Goal: Task Accomplishment & Management: Manage account settings

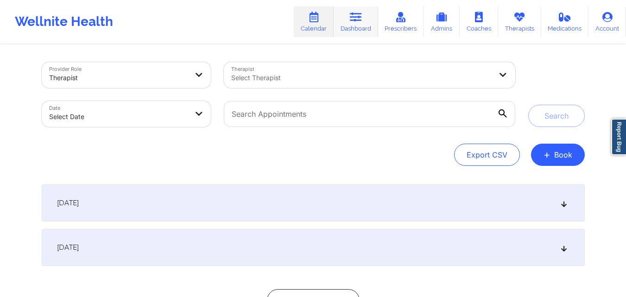
click at [360, 26] on link "Dashboard" at bounding box center [356, 21] width 44 height 31
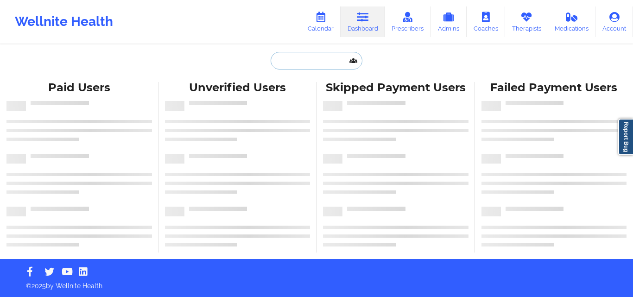
click at [318, 62] on input "text" at bounding box center [317, 61] width 92 height 18
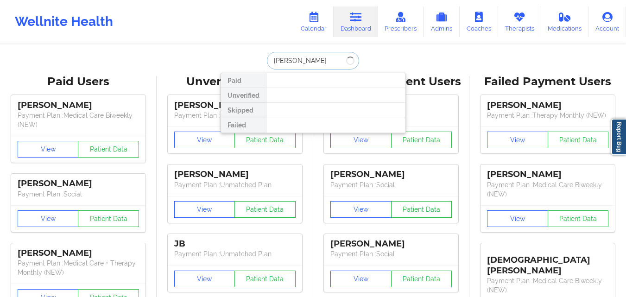
type input "[PERSON_NAME]"
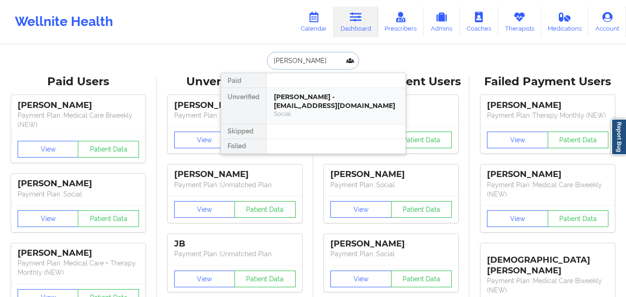
click at [325, 99] on div "[PERSON_NAME] - [EMAIL_ADDRESS][DOMAIN_NAME]" at bounding box center [336, 101] width 124 height 17
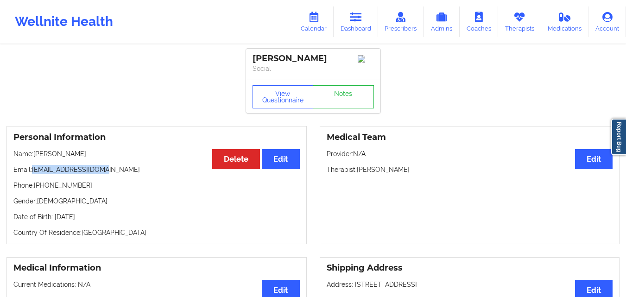
drag, startPoint x: 33, startPoint y: 168, endPoint x: 113, endPoint y: 176, distance: 80.1
click at [113, 174] on p "Email: [EMAIL_ADDRESS][DOMAIN_NAME]" at bounding box center [156, 169] width 286 height 9
copy p "[EMAIL_ADDRESS][DOMAIN_NAME]"
click at [323, 25] on link "Calendar" at bounding box center [314, 21] width 40 height 31
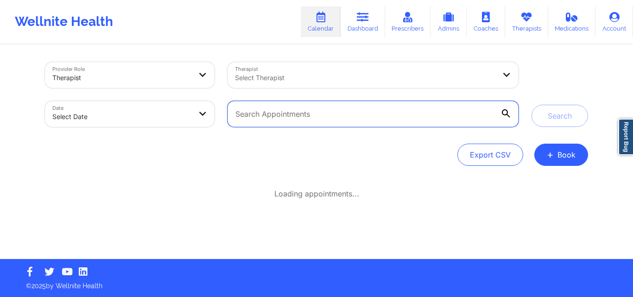
click at [301, 118] on input "text" at bounding box center [373, 114] width 291 height 26
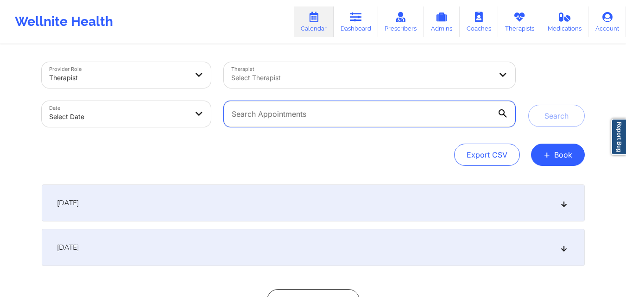
paste input "[EMAIL_ADDRESS][DOMAIN_NAME]"
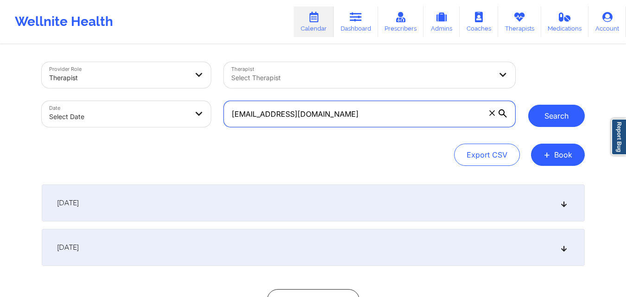
type input "[EMAIL_ADDRESS][DOMAIN_NAME]"
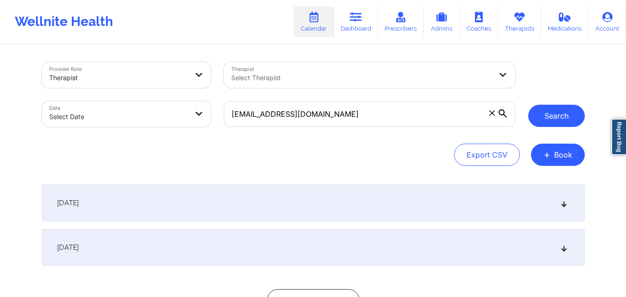
click at [558, 116] on button "Search" at bounding box center [556, 116] width 57 height 22
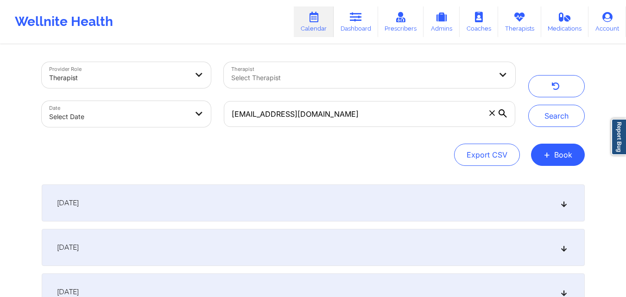
click at [292, 215] on div "[DATE]" at bounding box center [313, 202] width 543 height 37
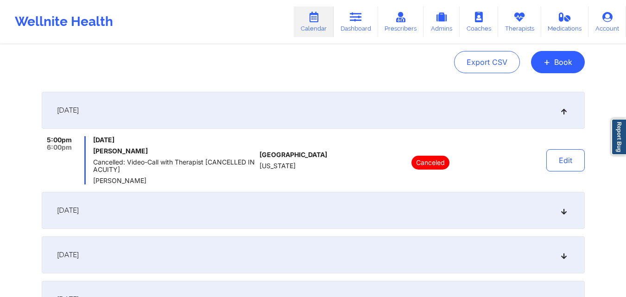
click at [298, 209] on div "[DATE]" at bounding box center [313, 210] width 543 height 37
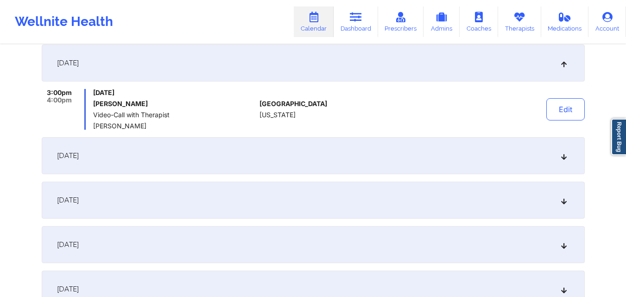
scroll to position [185, 0]
click at [570, 114] on button "Edit" at bounding box center [565, 108] width 38 height 22
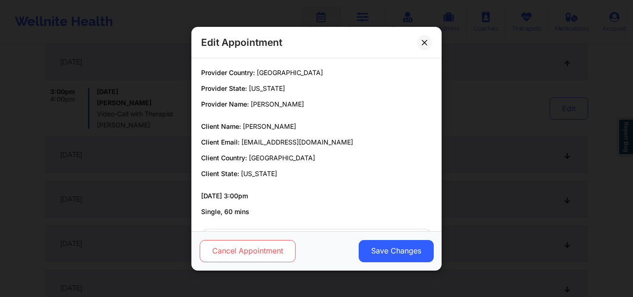
click at [272, 255] on button "Cancel Appointment" at bounding box center [248, 251] width 96 height 22
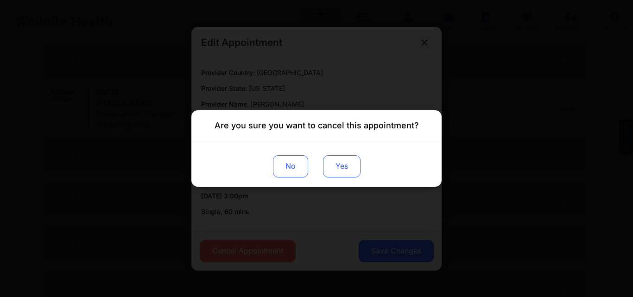
click at [334, 169] on button "Yes" at bounding box center [342, 166] width 38 height 22
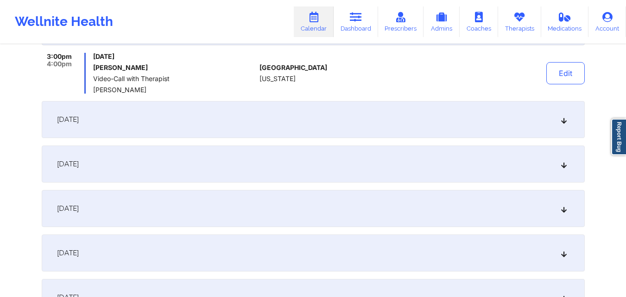
scroll to position [232, 0]
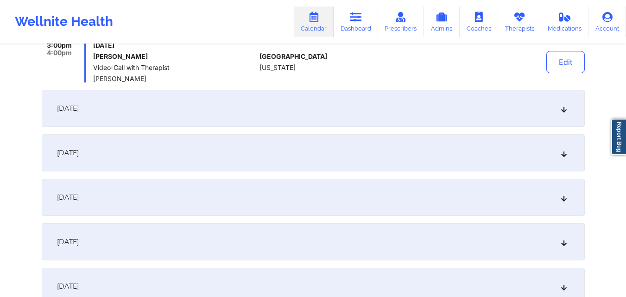
click at [514, 112] on div "[DATE]" at bounding box center [313, 108] width 543 height 37
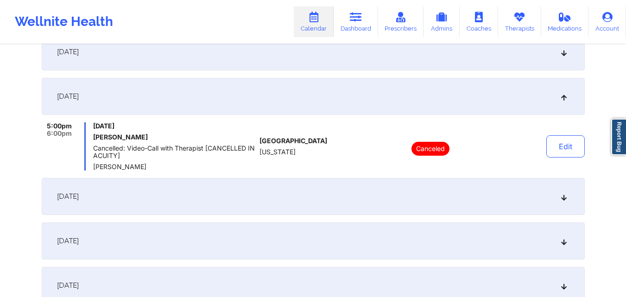
scroll to position [185, 0]
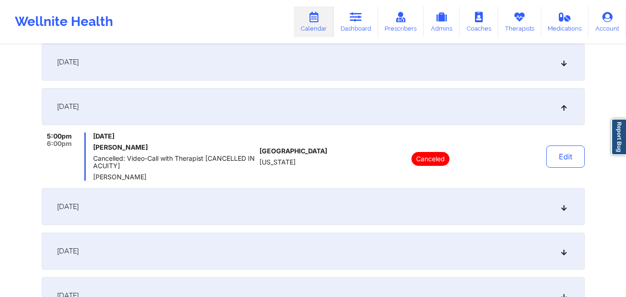
click at [482, 111] on div "[DATE]" at bounding box center [313, 106] width 543 height 37
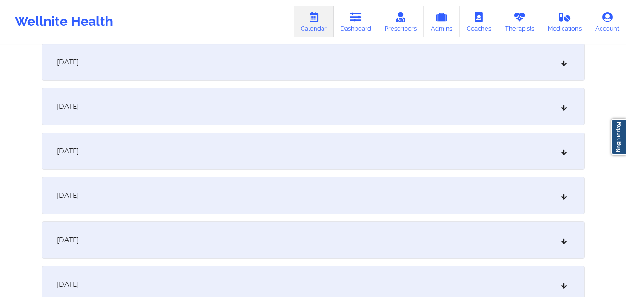
click at [482, 111] on div "[DATE]" at bounding box center [313, 106] width 543 height 37
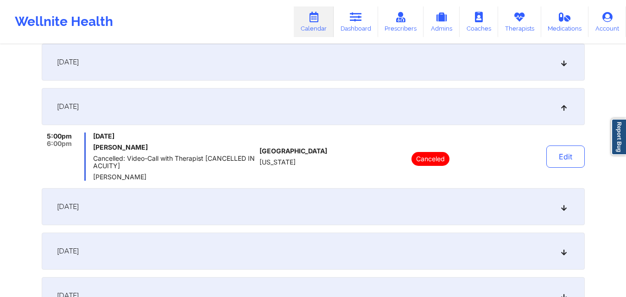
click at [482, 111] on div "[DATE]" at bounding box center [313, 106] width 543 height 37
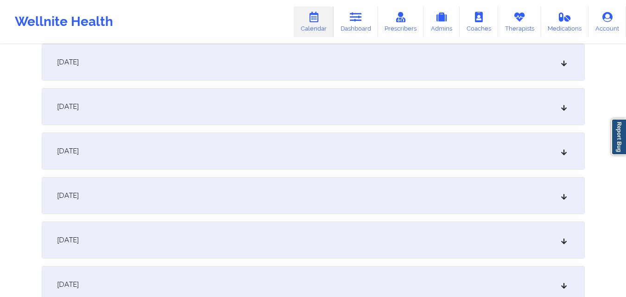
click at [479, 63] on div "[DATE]" at bounding box center [313, 62] width 543 height 37
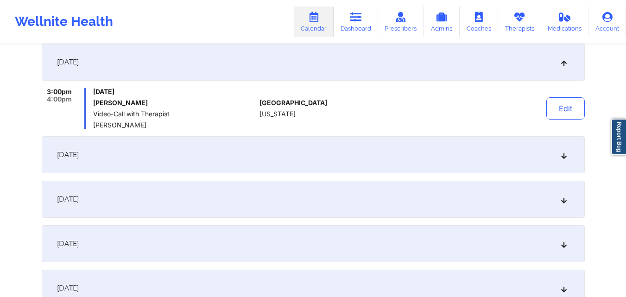
click at [479, 63] on div "[DATE]" at bounding box center [313, 62] width 543 height 37
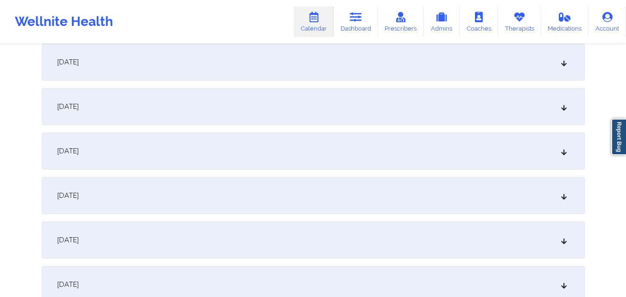
scroll to position [232, 0]
click at [461, 108] on div "[DATE]" at bounding box center [313, 104] width 543 height 37
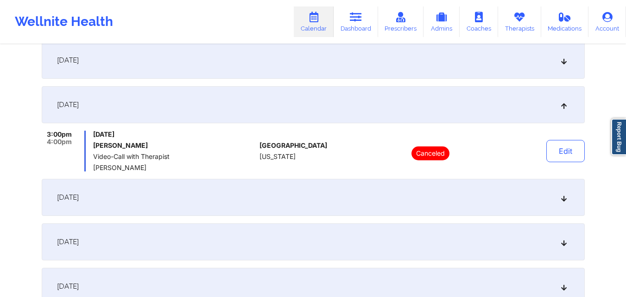
click at [461, 108] on div "[DATE]" at bounding box center [313, 104] width 543 height 37
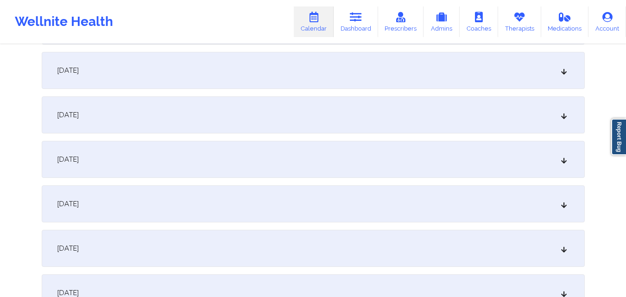
scroll to position [278, 0]
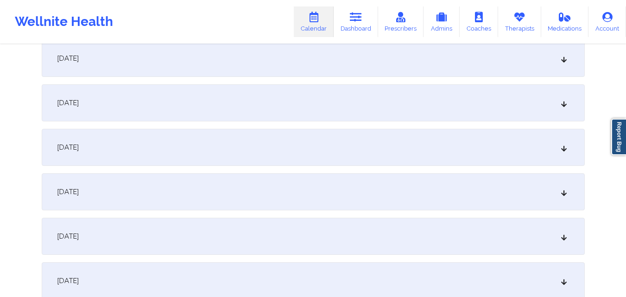
click at [461, 108] on div "[DATE]" at bounding box center [313, 102] width 543 height 37
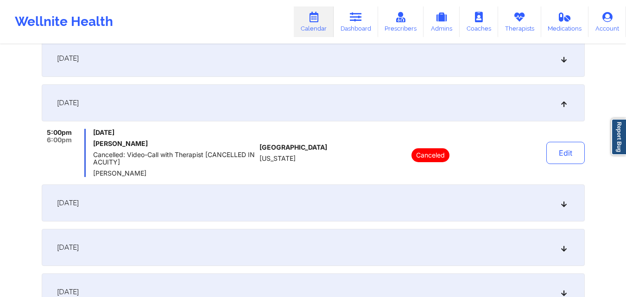
click at [461, 108] on div "[DATE]" at bounding box center [313, 102] width 543 height 37
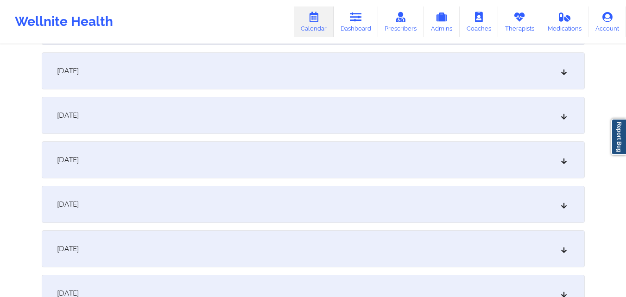
scroll to position [324, 0]
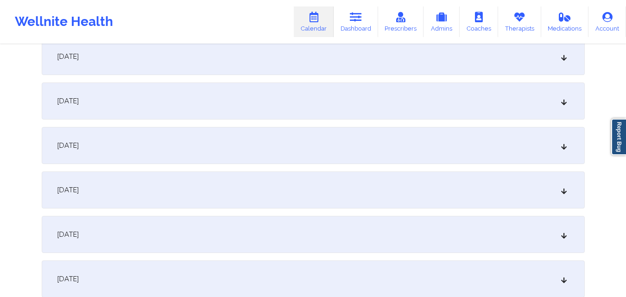
click at [461, 108] on div "[DATE]" at bounding box center [313, 100] width 543 height 37
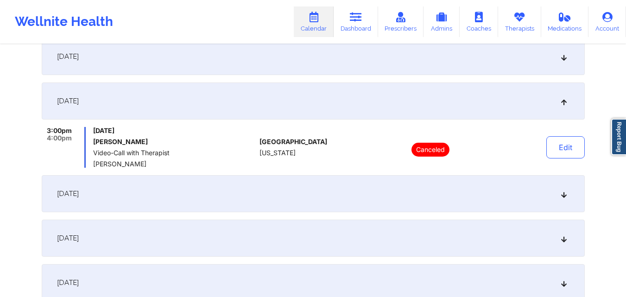
click at [461, 108] on div "[DATE]" at bounding box center [313, 100] width 543 height 37
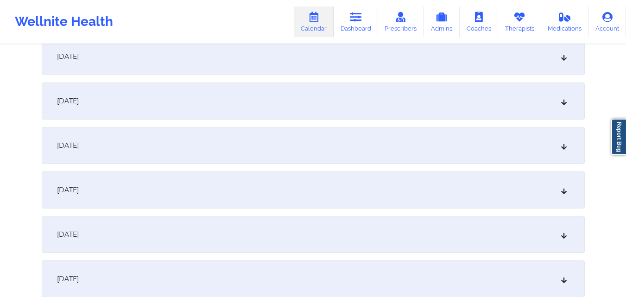
scroll to position [371, 0]
click at [461, 108] on div "[DATE]" at bounding box center [313, 99] width 543 height 37
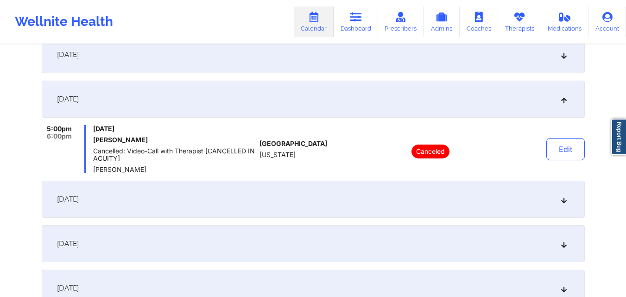
click at [461, 108] on div "[DATE]" at bounding box center [313, 99] width 543 height 37
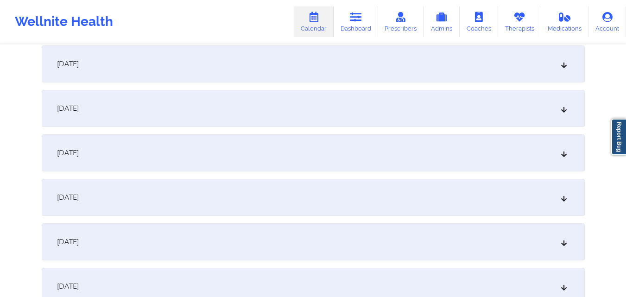
scroll to position [463, 0]
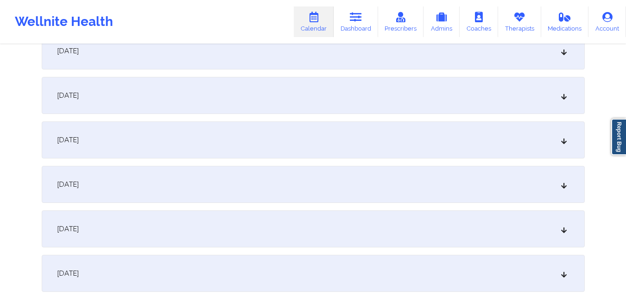
click at [466, 63] on div "[DATE]" at bounding box center [313, 50] width 543 height 37
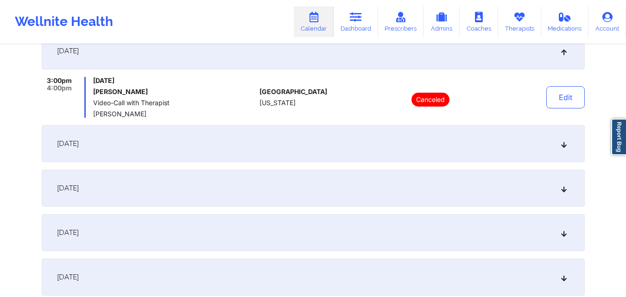
click at [466, 63] on div "[DATE]" at bounding box center [313, 50] width 543 height 37
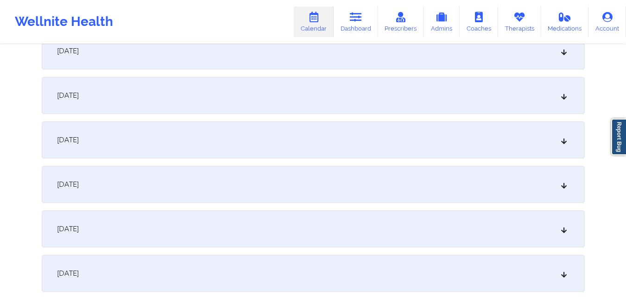
click at [466, 97] on div "[DATE]" at bounding box center [313, 95] width 543 height 37
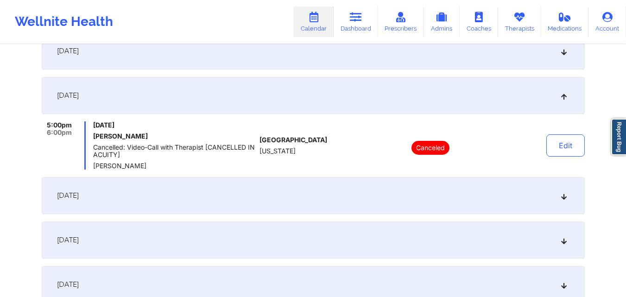
click at [466, 97] on div "[DATE]" at bounding box center [313, 95] width 543 height 37
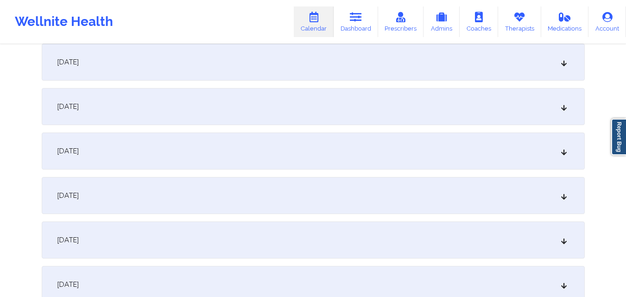
scroll to position [510, 0]
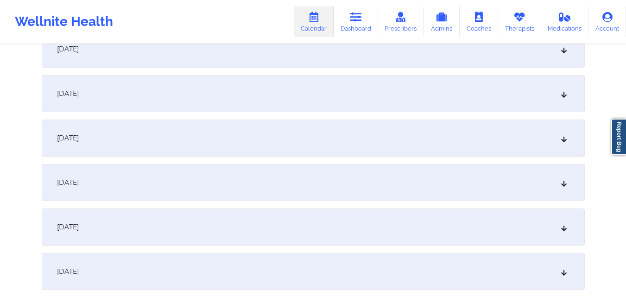
click at [466, 97] on div "[DATE]" at bounding box center [313, 93] width 543 height 37
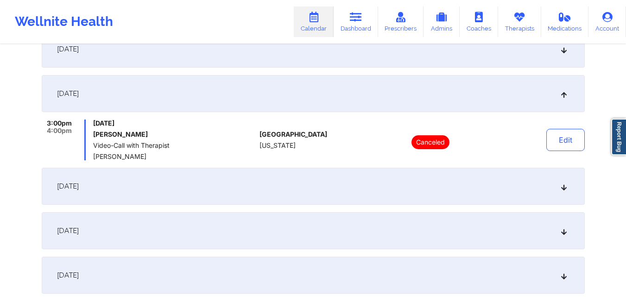
click at [466, 97] on div "[DATE]" at bounding box center [313, 93] width 543 height 37
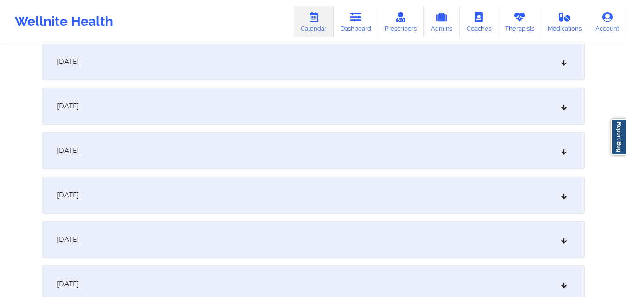
scroll to position [556, 0]
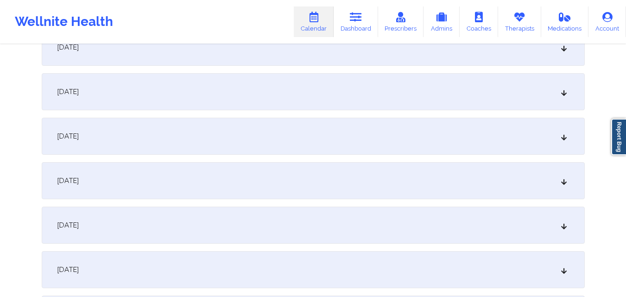
click at [466, 97] on div "[DATE]" at bounding box center [313, 91] width 543 height 37
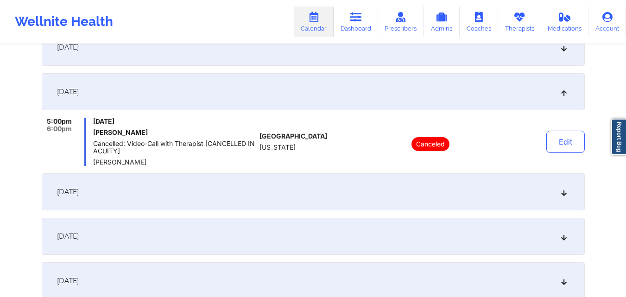
click at [466, 97] on div "[DATE]" at bounding box center [313, 91] width 543 height 37
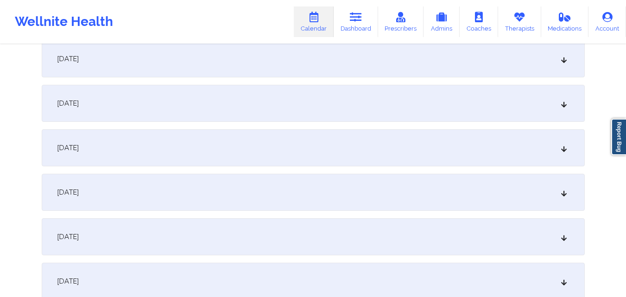
scroll to position [602, 0]
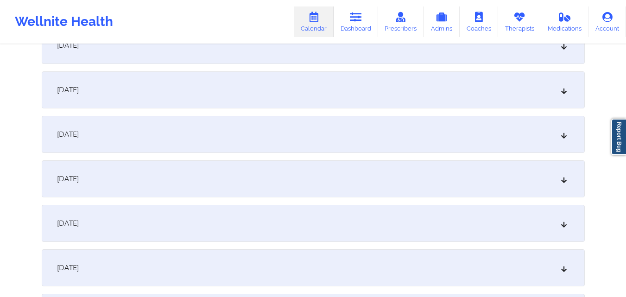
click at [466, 97] on div "[DATE]" at bounding box center [313, 89] width 543 height 37
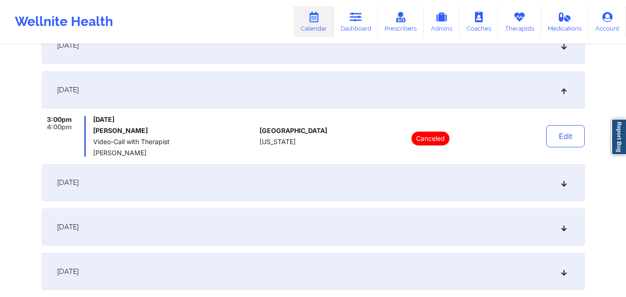
click at [466, 97] on div "[DATE]" at bounding box center [313, 89] width 543 height 37
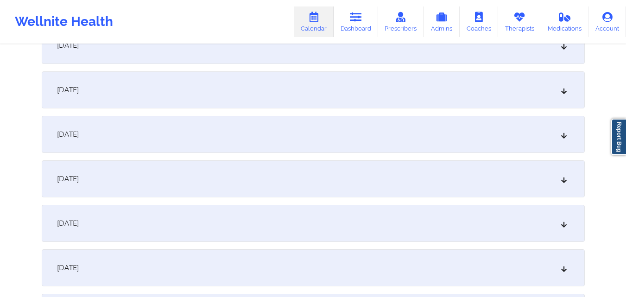
scroll to position [649, 0]
click at [466, 97] on div "[DATE]" at bounding box center [313, 88] width 543 height 37
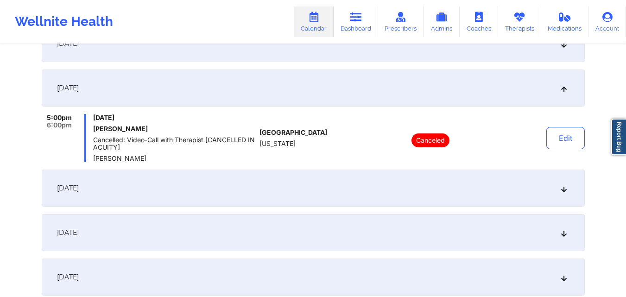
click at [466, 97] on div "[DATE]" at bounding box center [313, 88] width 543 height 37
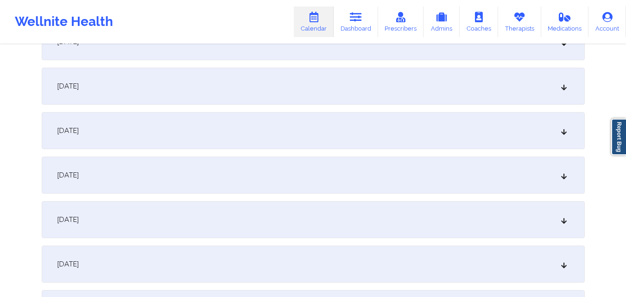
click at [466, 97] on div "[DATE]" at bounding box center [313, 86] width 543 height 37
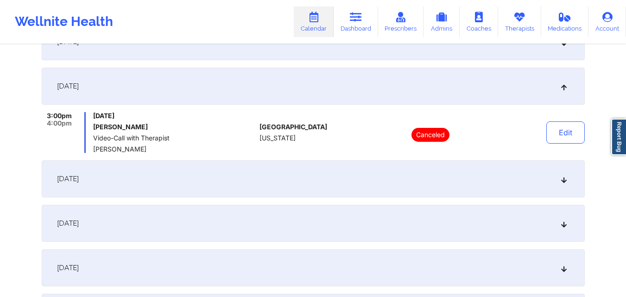
click at [466, 97] on div "[DATE]" at bounding box center [313, 86] width 543 height 37
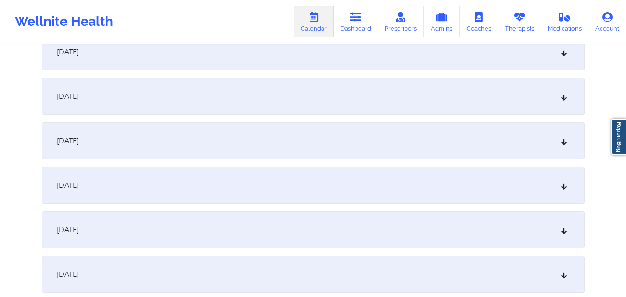
scroll to position [741, 0]
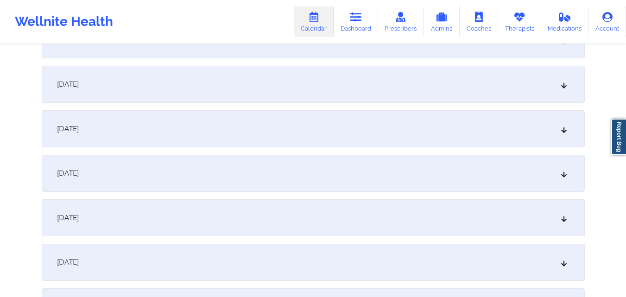
click at [466, 97] on div "[DATE]" at bounding box center [313, 84] width 543 height 37
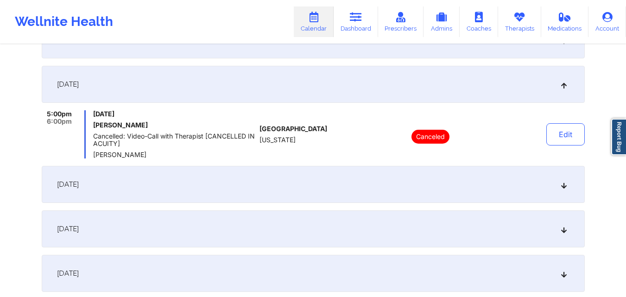
click at [466, 97] on div "[DATE]" at bounding box center [313, 84] width 543 height 37
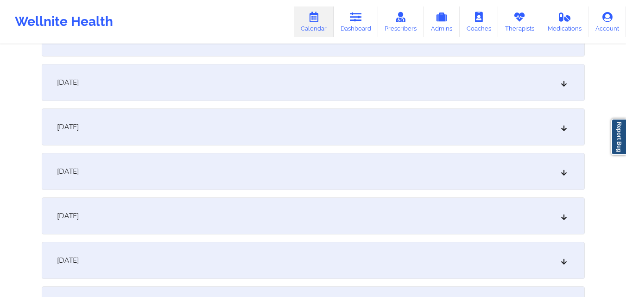
click at [466, 97] on div "[DATE]" at bounding box center [313, 82] width 543 height 37
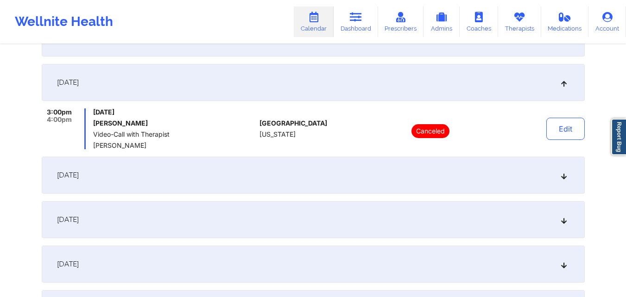
click at [466, 97] on div "[DATE]" at bounding box center [313, 82] width 543 height 37
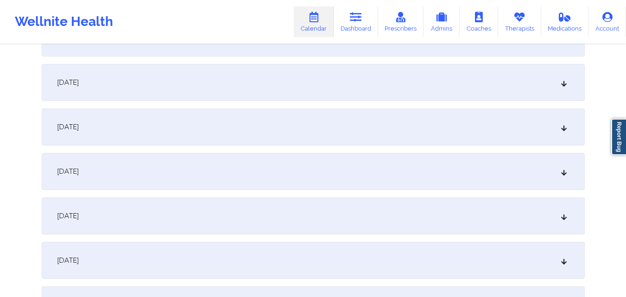
scroll to position [834, 0]
click at [466, 97] on div "[DATE]" at bounding box center [313, 80] width 543 height 37
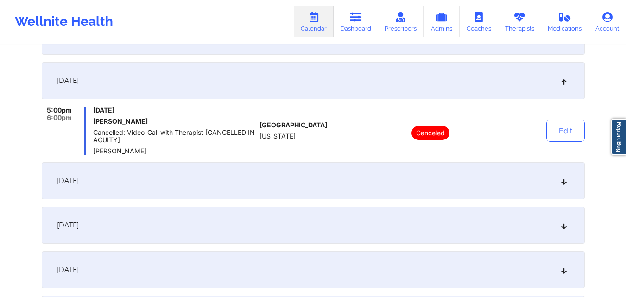
click at [466, 97] on div "[DATE]" at bounding box center [313, 80] width 543 height 37
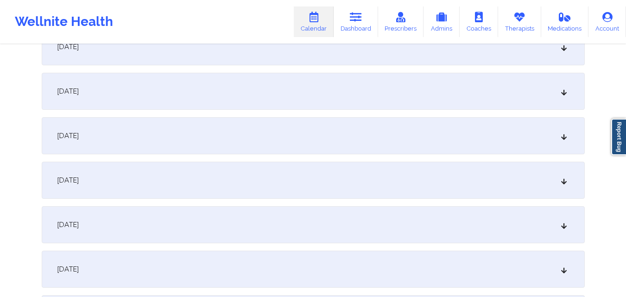
scroll to position [880, 0]
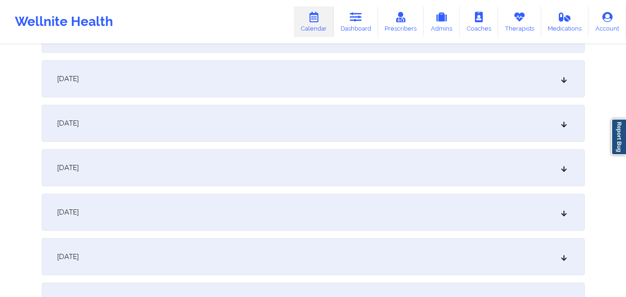
click at [466, 97] on div "[DATE]" at bounding box center [313, 78] width 543 height 37
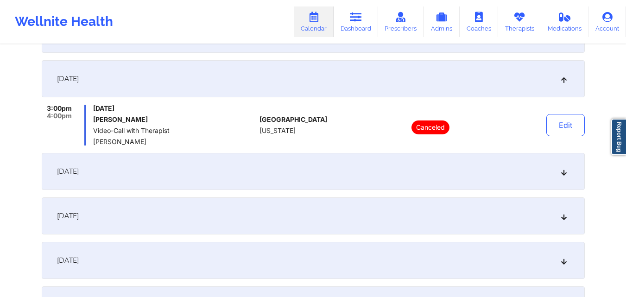
click at [466, 97] on div "[DATE]" at bounding box center [313, 78] width 543 height 37
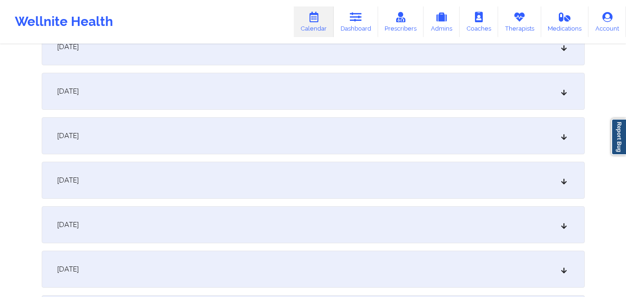
scroll to position [927, 0]
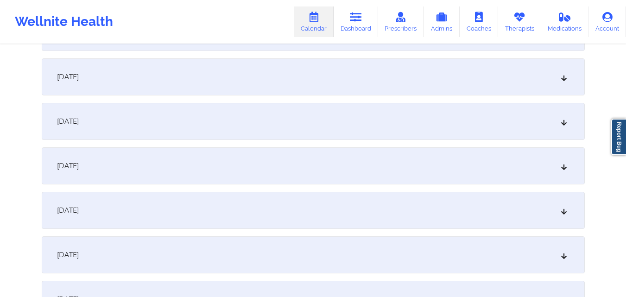
click at [470, 91] on div "[DATE]" at bounding box center [313, 76] width 543 height 37
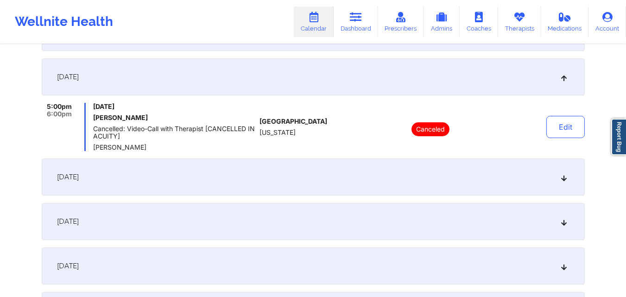
click at [470, 91] on div "[DATE]" at bounding box center [313, 76] width 543 height 37
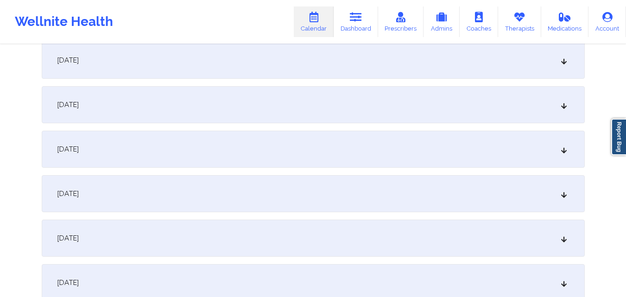
scroll to position [973, 0]
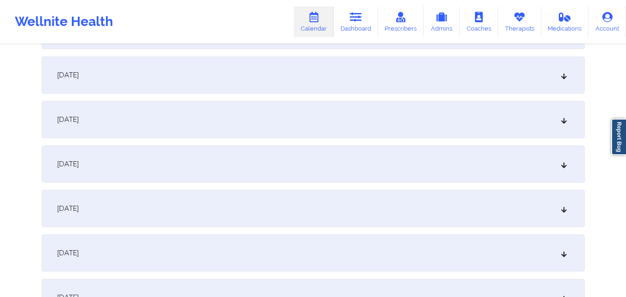
click at [471, 91] on div "[DATE]" at bounding box center [313, 75] width 543 height 37
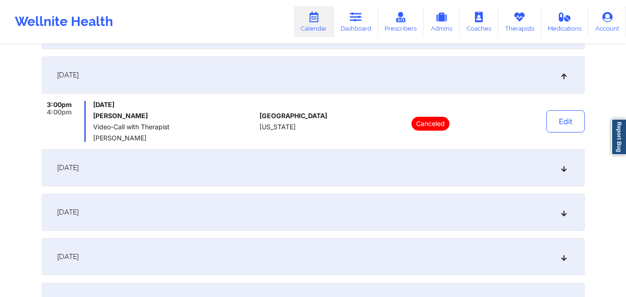
click at [471, 91] on div "[DATE]" at bounding box center [313, 75] width 543 height 37
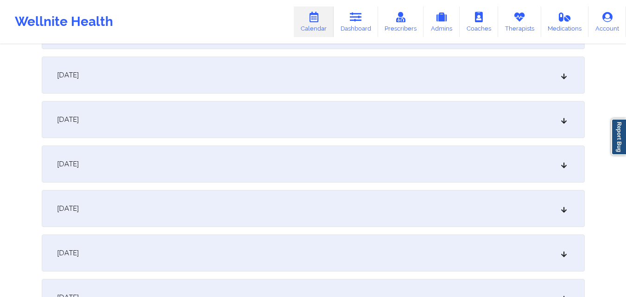
click at [450, 117] on div "[DATE]" at bounding box center [313, 119] width 543 height 37
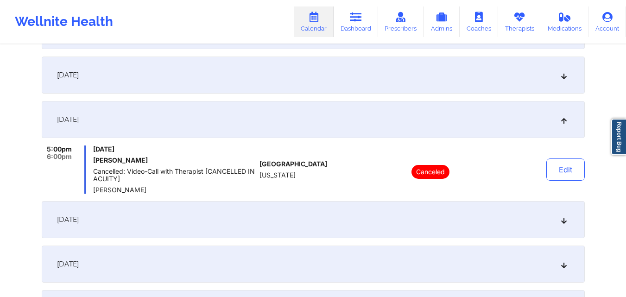
click at [450, 117] on div "[DATE]" at bounding box center [313, 119] width 543 height 37
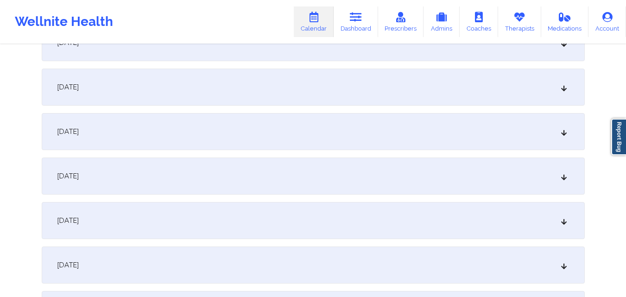
scroll to position [1020, 0]
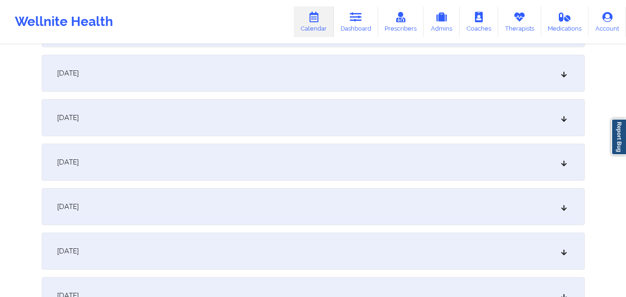
click at [450, 117] on div "[DATE]" at bounding box center [313, 117] width 543 height 37
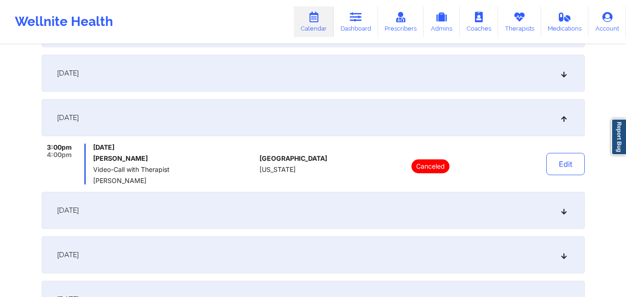
click at [450, 117] on div "[DATE]" at bounding box center [313, 117] width 543 height 37
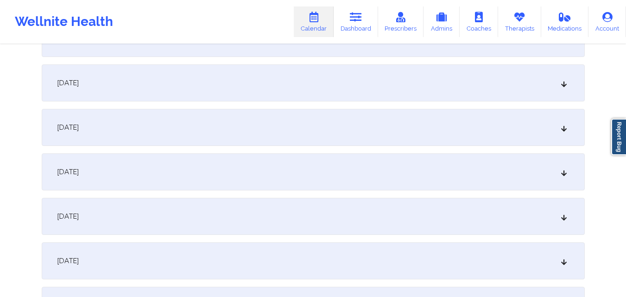
scroll to position [1066, 0]
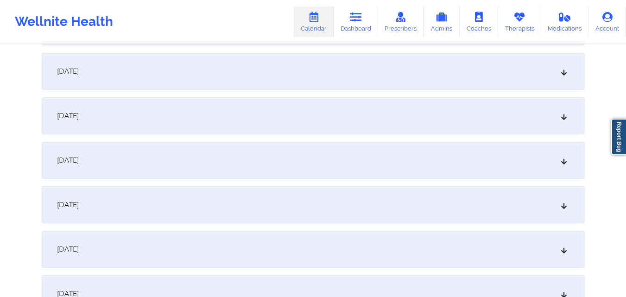
click at [450, 117] on div "[DATE]" at bounding box center [313, 115] width 543 height 37
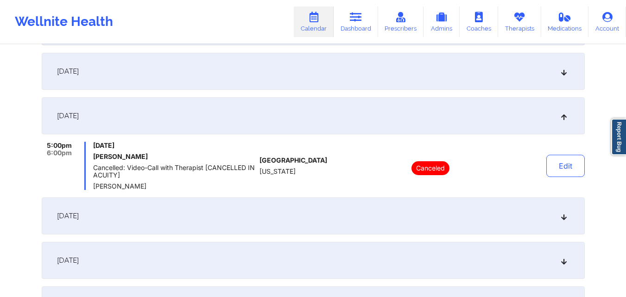
click at [450, 117] on div "[DATE]" at bounding box center [313, 115] width 543 height 37
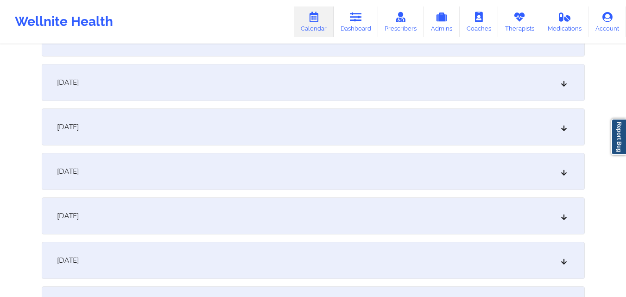
scroll to position [1112, 0]
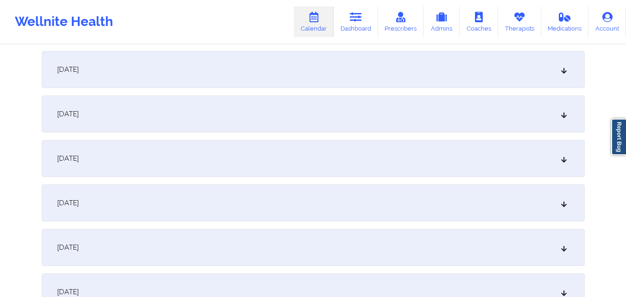
click at [450, 117] on div "[DATE]" at bounding box center [313, 113] width 543 height 37
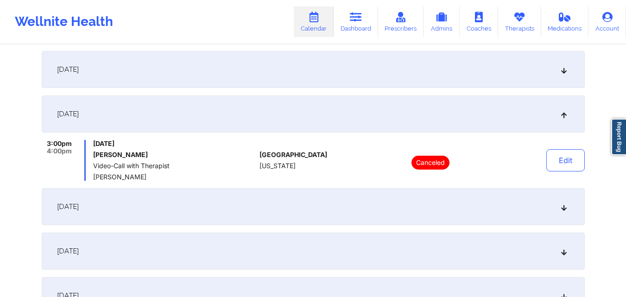
click at [450, 117] on div "[DATE]" at bounding box center [313, 113] width 543 height 37
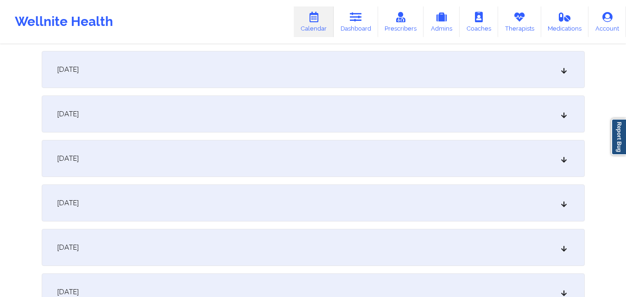
scroll to position [1159, 0]
click at [450, 117] on div "[DATE]" at bounding box center [313, 112] width 543 height 37
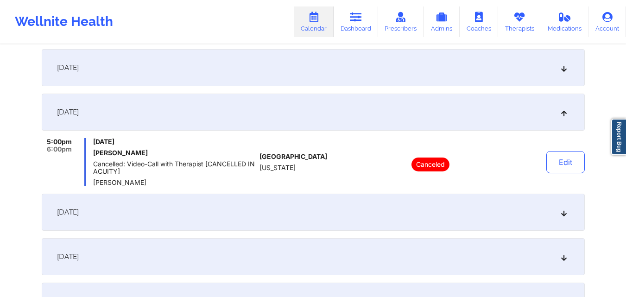
click at [450, 117] on div "[DATE]" at bounding box center [313, 112] width 543 height 37
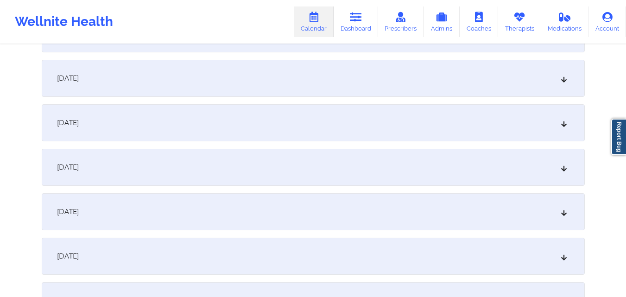
scroll to position [1205, 0]
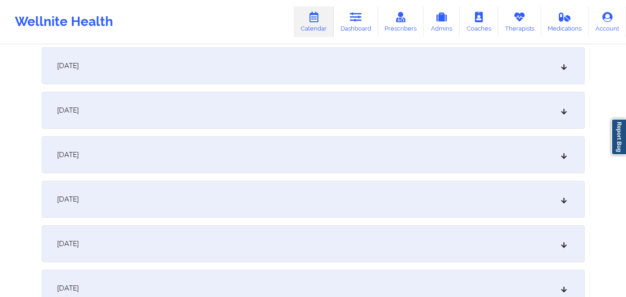
click at [450, 117] on div "[DATE]" at bounding box center [313, 110] width 543 height 37
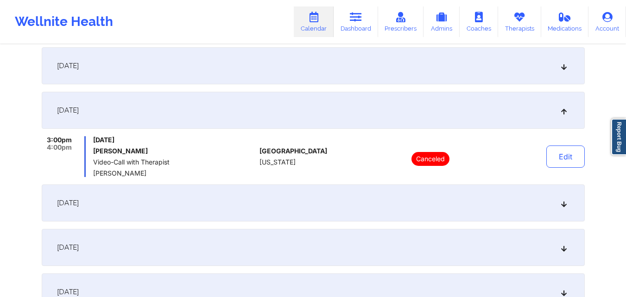
click at [450, 117] on div "[DATE]" at bounding box center [313, 110] width 543 height 37
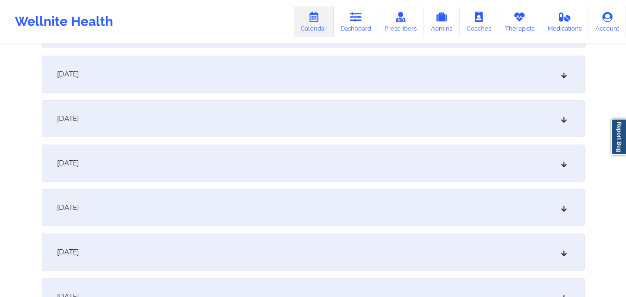
scroll to position [1251, 0]
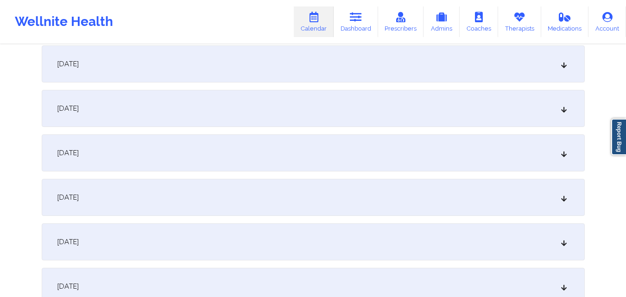
click at [450, 117] on div "[DATE]" at bounding box center [313, 108] width 543 height 37
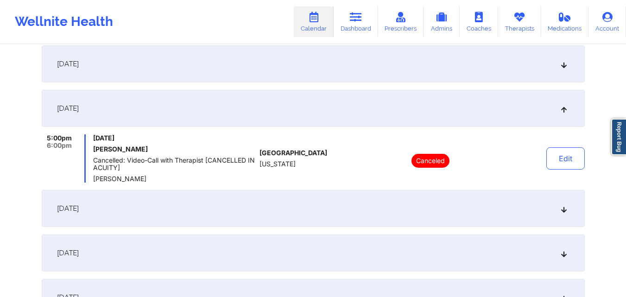
click at [450, 117] on div "[DATE]" at bounding box center [313, 108] width 543 height 37
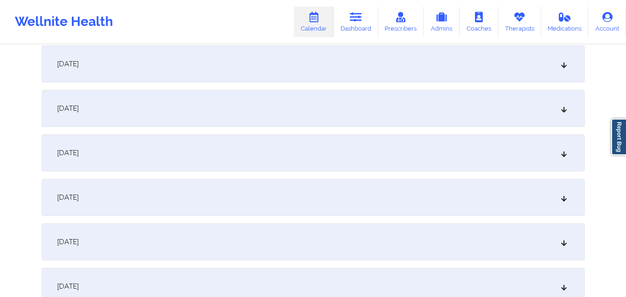
scroll to position [1298, 0]
click at [450, 117] on div "[DATE]" at bounding box center [313, 106] width 543 height 37
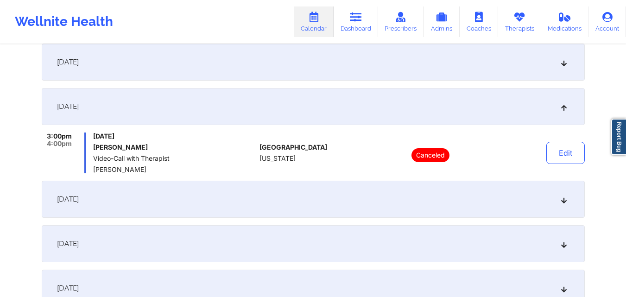
click at [450, 117] on div "[DATE]" at bounding box center [313, 106] width 543 height 37
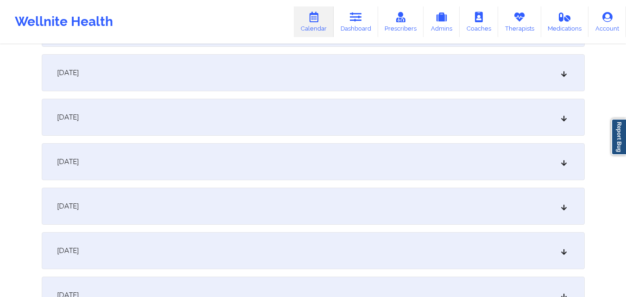
scroll to position [1344, 0]
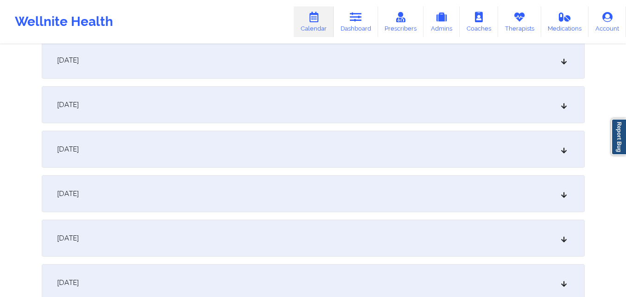
click at [450, 117] on div "[DATE]" at bounding box center [313, 104] width 543 height 37
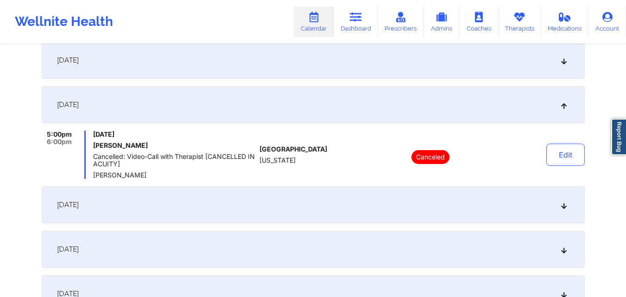
click at [450, 117] on div "[DATE]" at bounding box center [313, 104] width 543 height 37
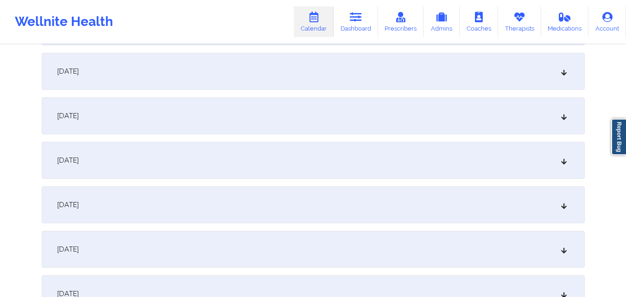
scroll to position [1390, 0]
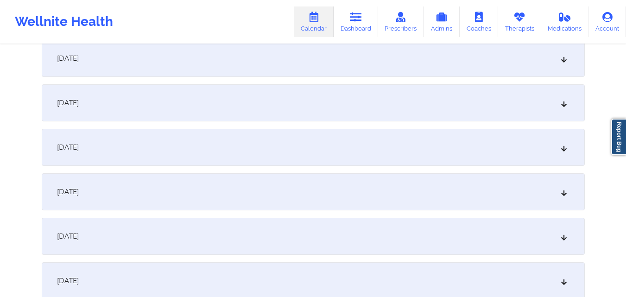
click at [451, 111] on div "[DATE]" at bounding box center [313, 102] width 543 height 37
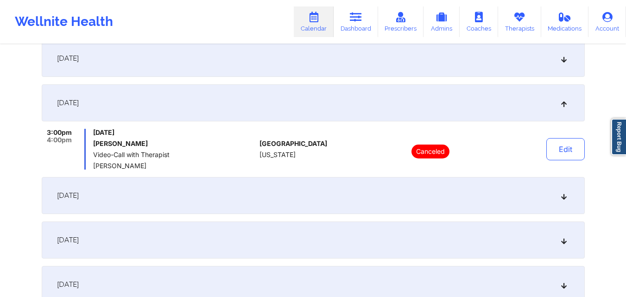
click at [451, 111] on div "[DATE]" at bounding box center [313, 102] width 543 height 37
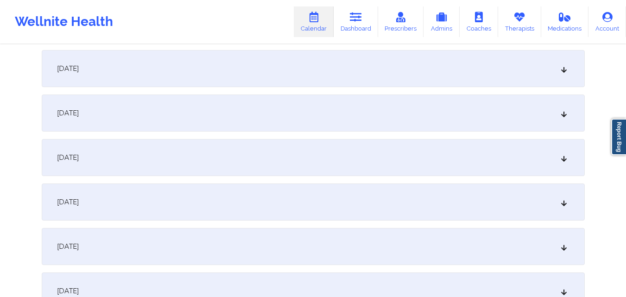
scroll to position [1437, 0]
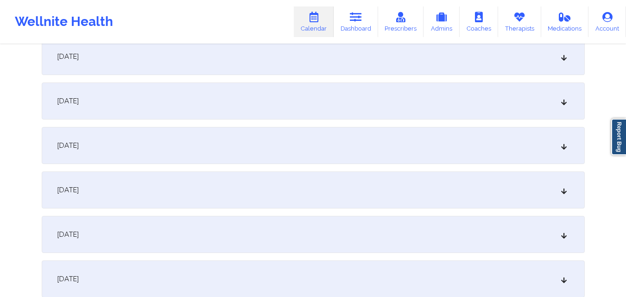
click at [451, 111] on div "[DATE]" at bounding box center [313, 100] width 543 height 37
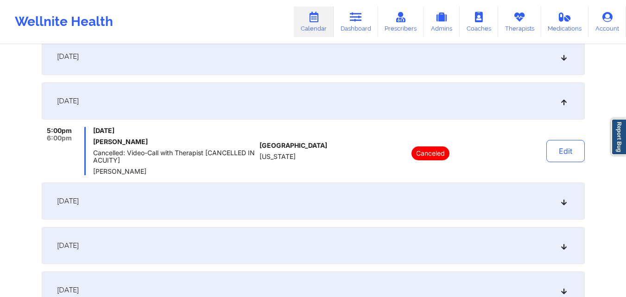
click at [451, 111] on div "[DATE]" at bounding box center [313, 100] width 543 height 37
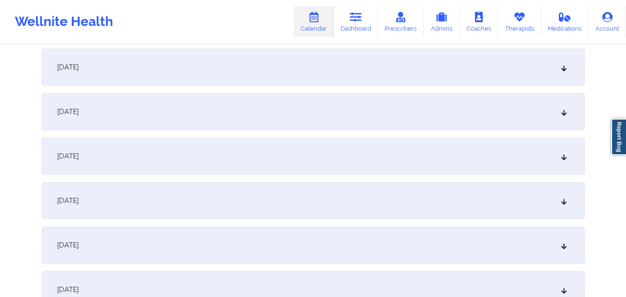
scroll to position [1483, 0]
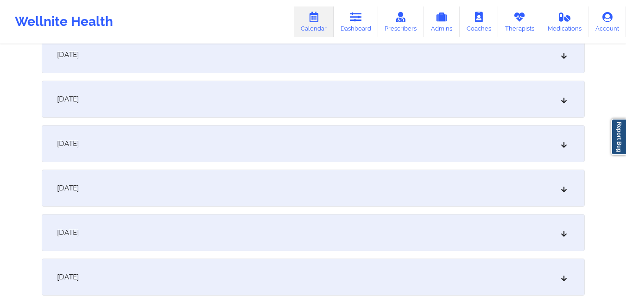
click at [452, 106] on div "[DATE]" at bounding box center [313, 99] width 543 height 37
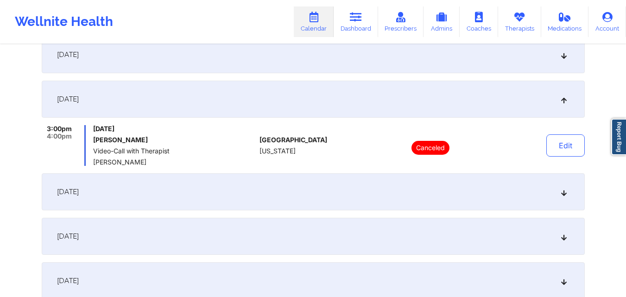
click at [452, 106] on div "[DATE]" at bounding box center [313, 99] width 543 height 37
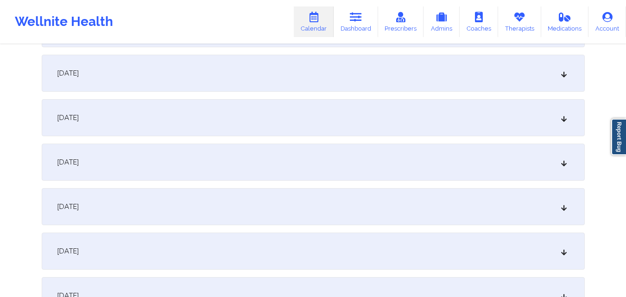
scroll to position [1529, 0]
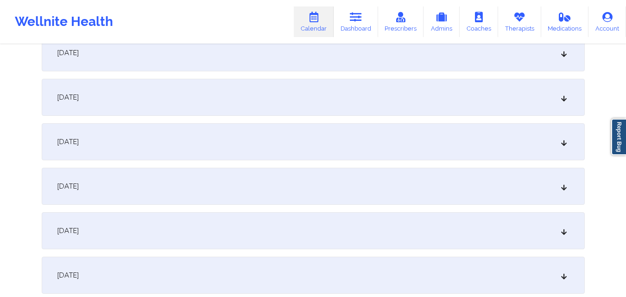
click at [452, 106] on div "[DATE]" at bounding box center [313, 97] width 543 height 37
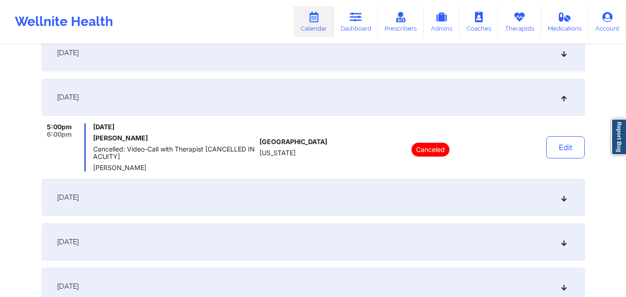
click at [452, 106] on div "[DATE]" at bounding box center [313, 97] width 543 height 37
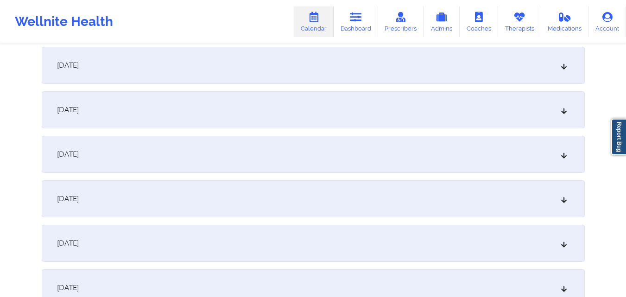
scroll to position [1576, 0]
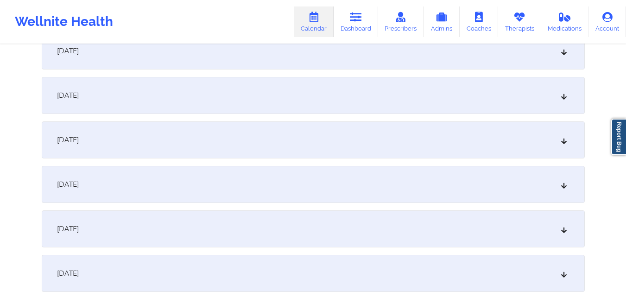
click at [452, 106] on div "[DATE]" at bounding box center [313, 95] width 543 height 37
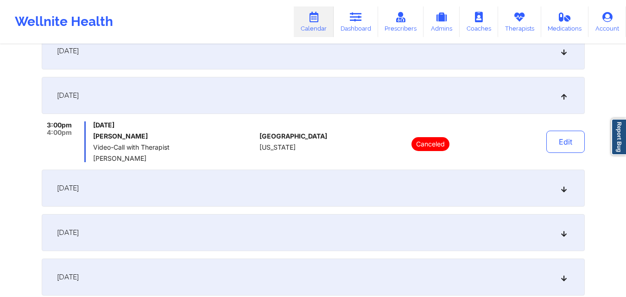
click at [452, 106] on div "[DATE]" at bounding box center [313, 95] width 543 height 37
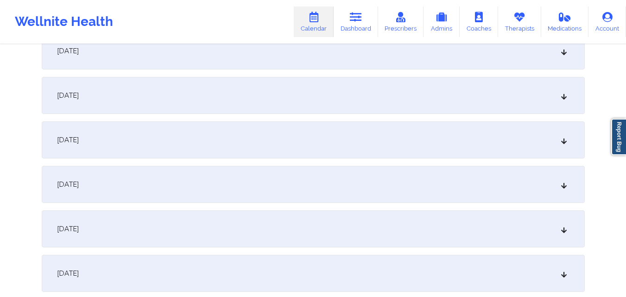
click at [450, 131] on div "[DATE]" at bounding box center [313, 139] width 543 height 37
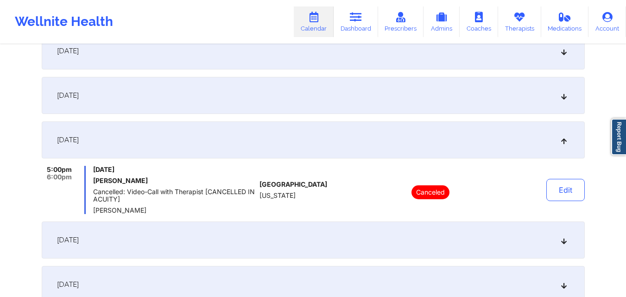
click at [450, 131] on div "[DATE]" at bounding box center [313, 139] width 543 height 37
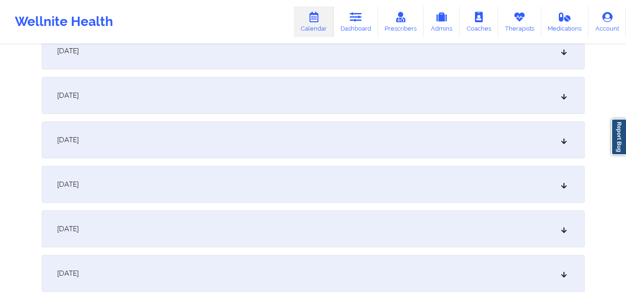
click at [446, 191] on div "[DATE]" at bounding box center [313, 184] width 543 height 37
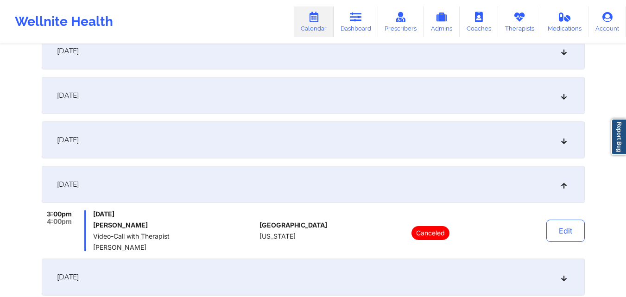
click at [446, 191] on div "[DATE]" at bounding box center [313, 184] width 543 height 37
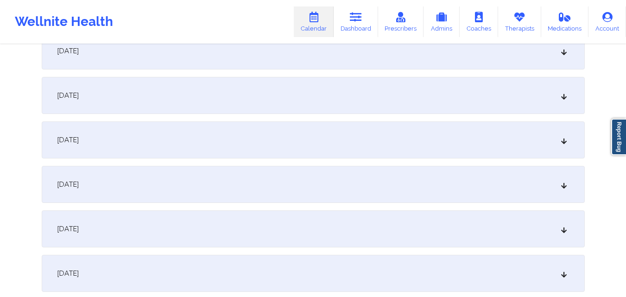
click at [456, 233] on div "[DATE]" at bounding box center [313, 228] width 543 height 37
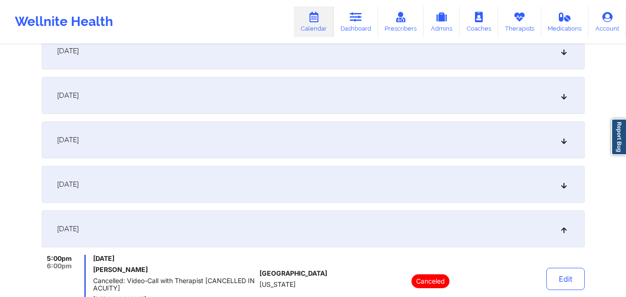
click at [456, 233] on div "[DATE]" at bounding box center [313, 228] width 543 height 37
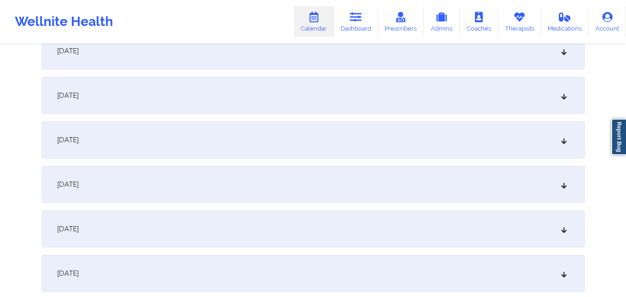
click at [456, 257] on div "[DATE]" at bounding box center [313, 273] width 543 height 37
click at [456, 265] on div "[DATE]" at bounding box center [313, 273] width 543 height 37
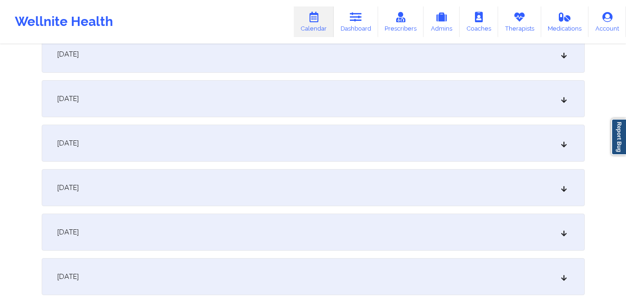
scroll to position [1668, 0]
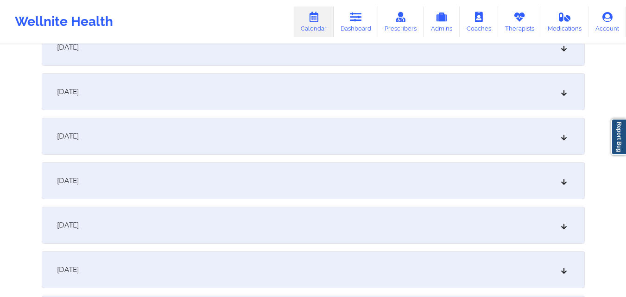
click at [454, 179] on div "[DATE]" at bounding box center [313, 180] width 543 height 37
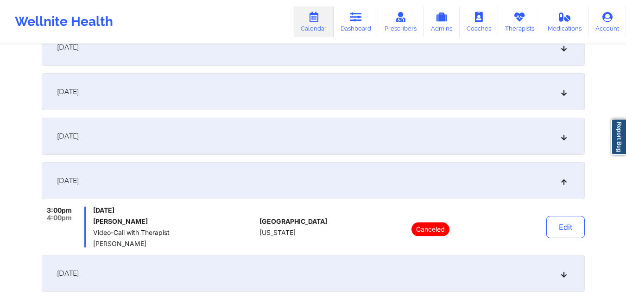
click at [454, 179] on div "[DATE]" at bounding box center [313, 180] width 543 height 37
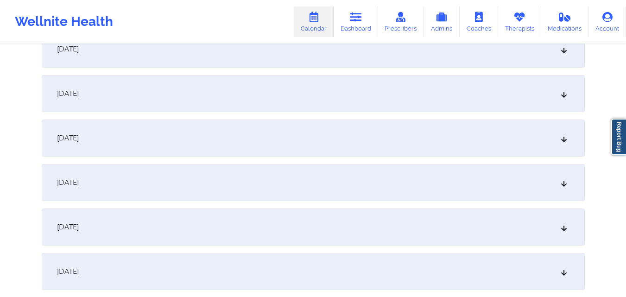
scroll to position [0, 0]
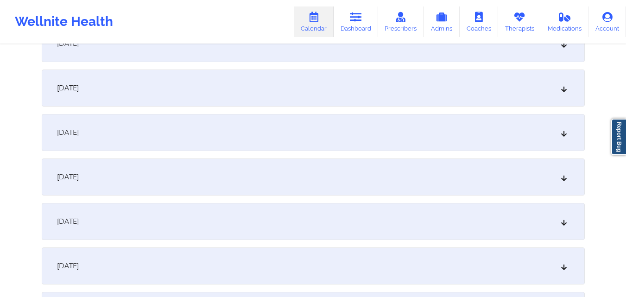
click at [455, 125] on div "[DATE]" at bounding box center [313, 132] width 543 height 37
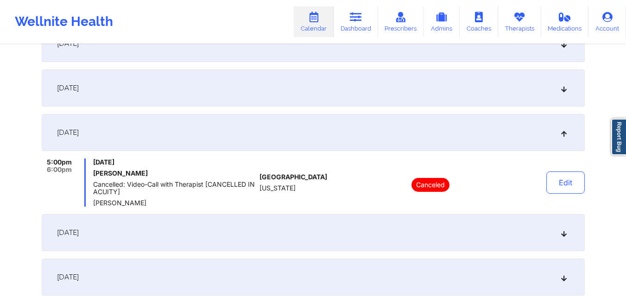
click at [455, 127] on div "[DATE]" at bounding box center [313, 132] width 543 height 37
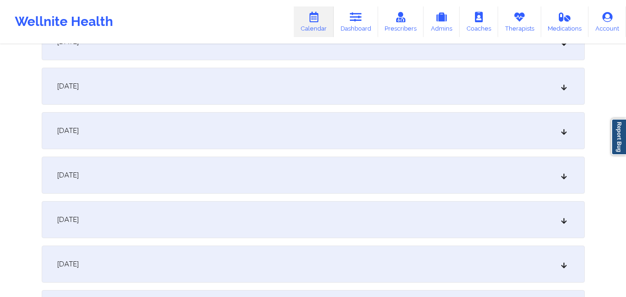
click at [455, 127] on div "[DATE]" at bounding box center [313, 130] width 543 height 37
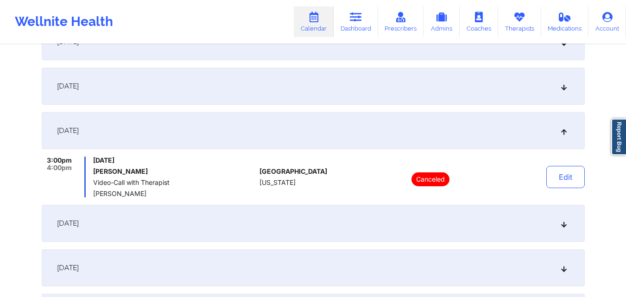
click at [455, 127] on div "[DATE]" at bounding box center [313, 130] width 543 height 37
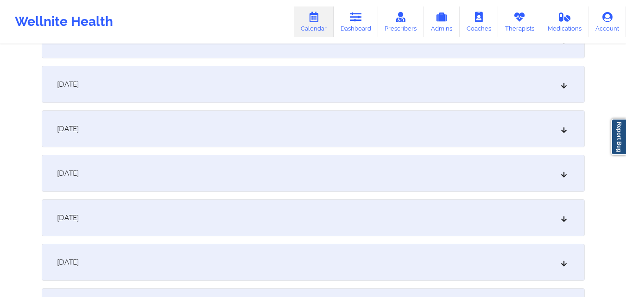
click at [454, 130] on div "[DATE]" at bounding box center [313, 128] width 543 height 37
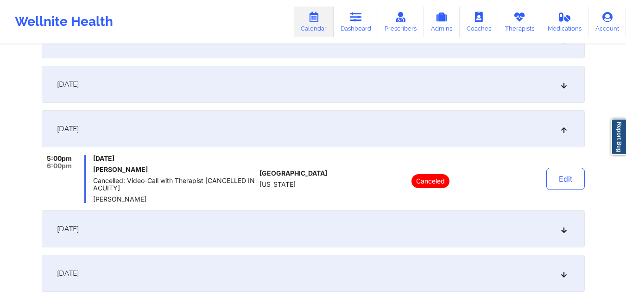
click at [454, 130] on div "[DATE]" at bounding box center [313, 128] width 543 height 37
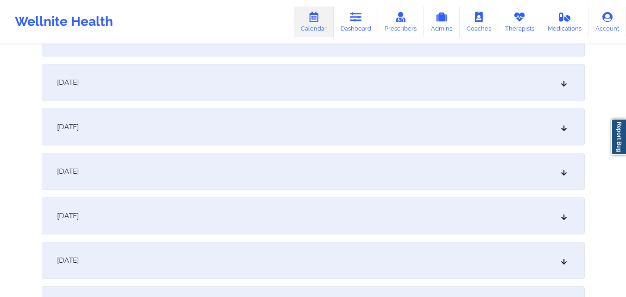
click at [454, 130] on div "[DATE]" at bounding box center [313, 126] width 543 height 37
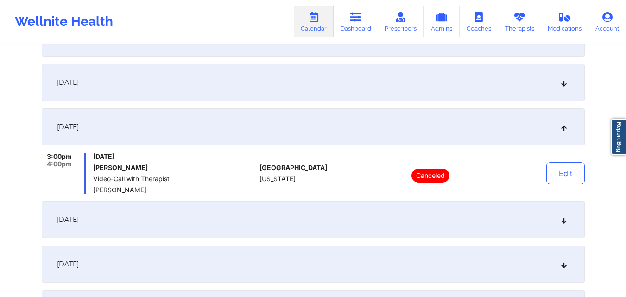
click at [454, 130] on div "[DATE]" at bounding box center [313, 126] width 543 height 37
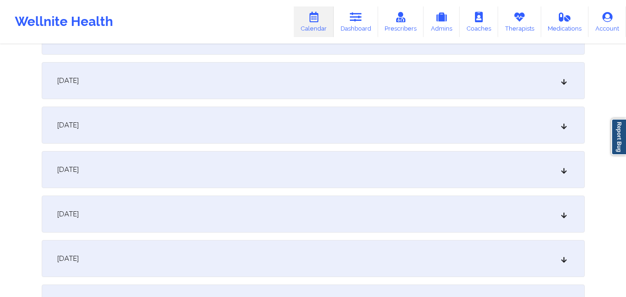
click at [454, 130] on div "[DATE]" at bounding box center [313, 125] width 543 height 37
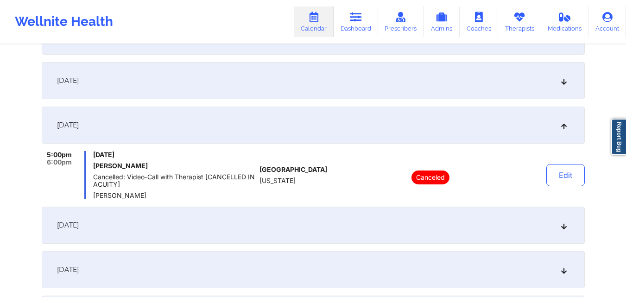
click at [454, 130] on div "[DATE]" at bounding box center [313, 125] width 543 height 37
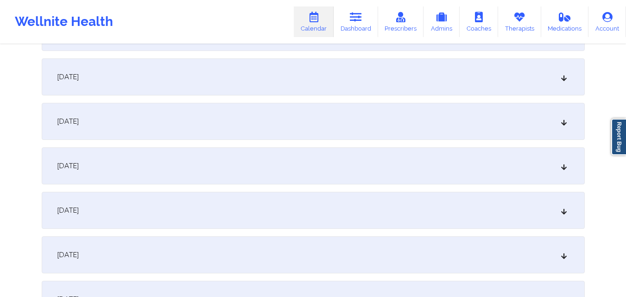
click at [454, 130] on div "[DATE]" at bounding box center [313, 121] width 543 height 37
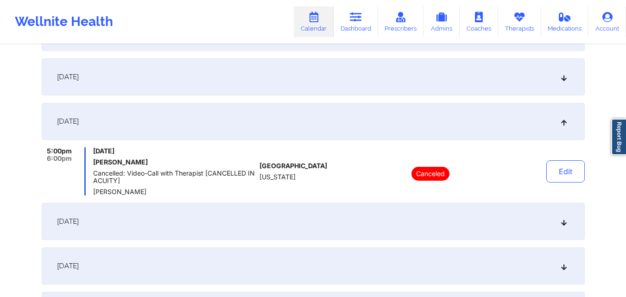
click at [456, 85] on div "[DATE]" at bounding box center [313, 76] width 543 height 37
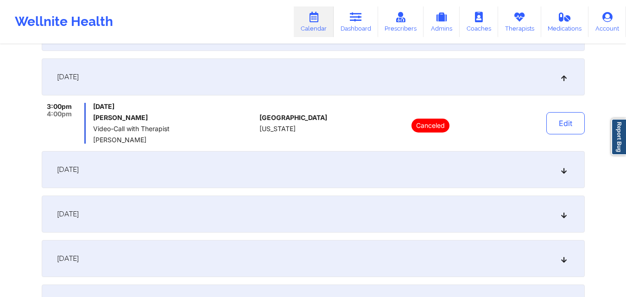
click at [457, 116] on div "Canceled" at bounding box center [431, 123] width 129 height 41
click at [474, 78] on div "[DATE]" at bounding box center [313, 76] width 543 height 37
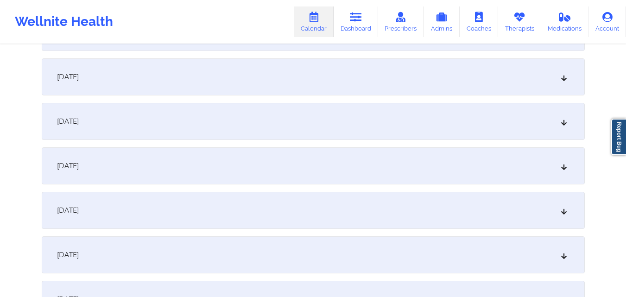
click at [475, 109] on div "[DATE]" at bounding box center [313, 121] width 543 height 37
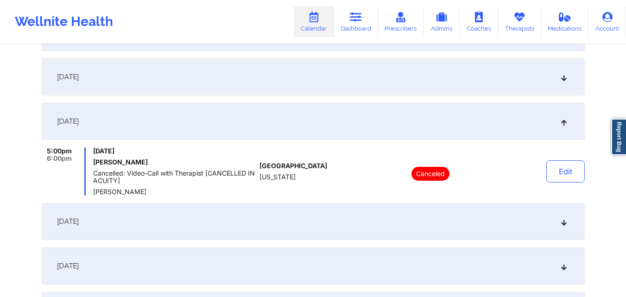
click at [475, 110] on div "[DATE]" at bounding box center [313, 121] width 543 height 37
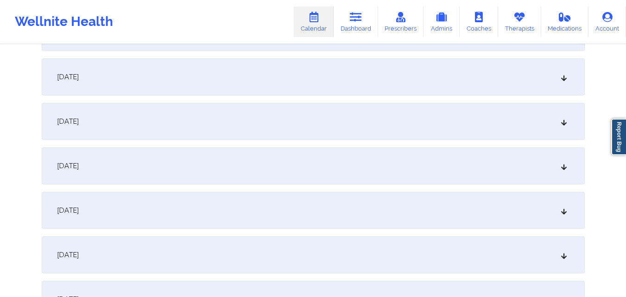
click at [434, 177] on div "[DATE]" at bounding box center [313, 165] width 543 height 37
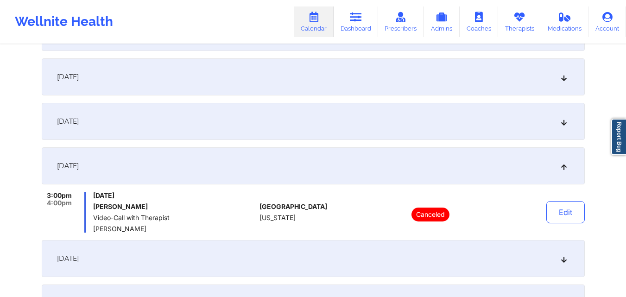
click at [434, 177] on div "[DATE]" at bounding box center [313, 165] width 543 height 37
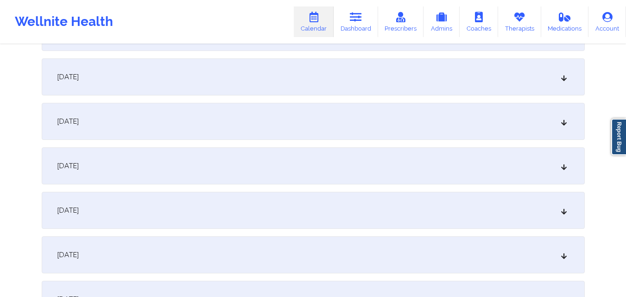
click at [440, 223] on div "[DATE]" at bounding box center [313, 210] width 543 height 37
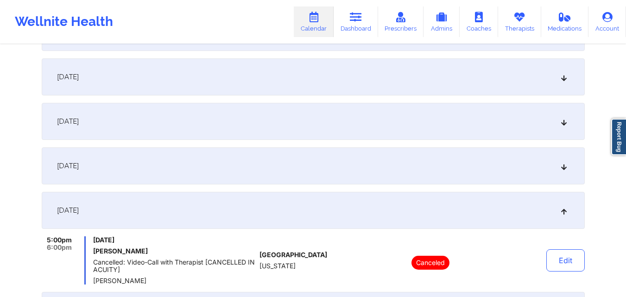
click at [440, 223] on div "[DATE]" at bounding box center [313, 210] width 543 height 37
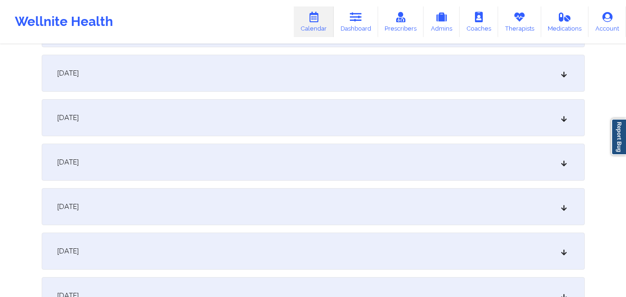
click at [445, 154] on div "[DATE]" at bounding box center [313, 162] width 543 height 37
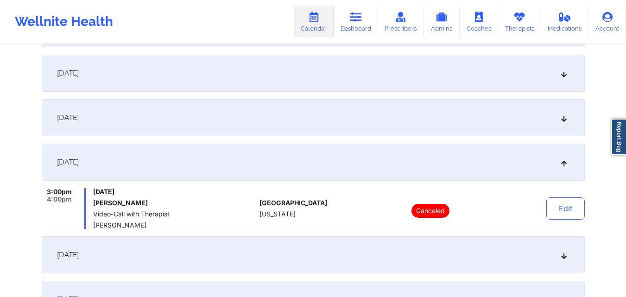
click at [445, 154] on div "[DATE]" at bounding box center [313, 162] width 543 height 37
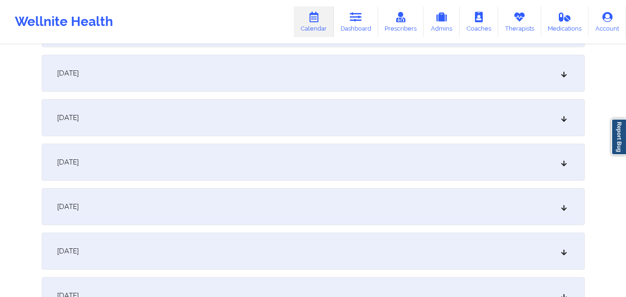
click at [416, 207] on div "[DATE]" at bounding box center [313, 206] width 543 height 37
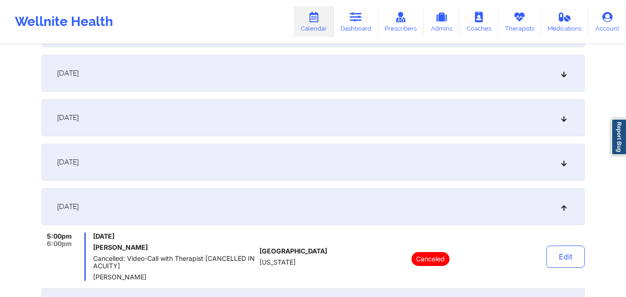
click at [416, 207] on div "[DATE]" at bounding box center [313, 206] width 543 height 37
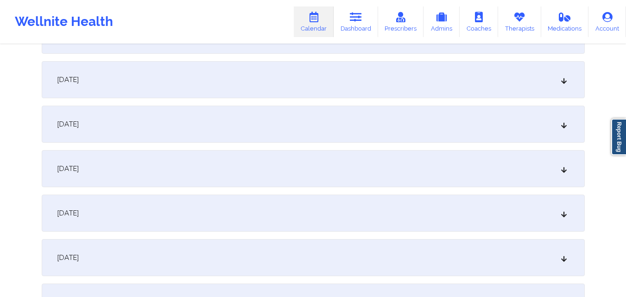
scroll to position [2271, 0]
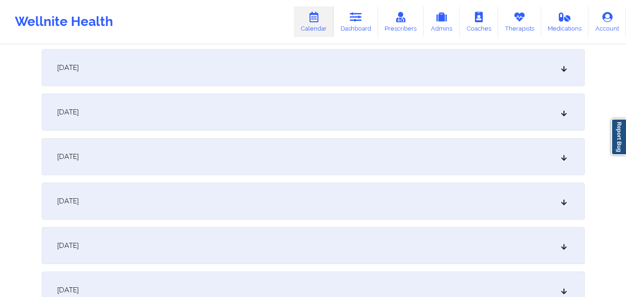
click at [427, 101] on div "[DATE]" at bounding box center [313, 112] width 543 height 37
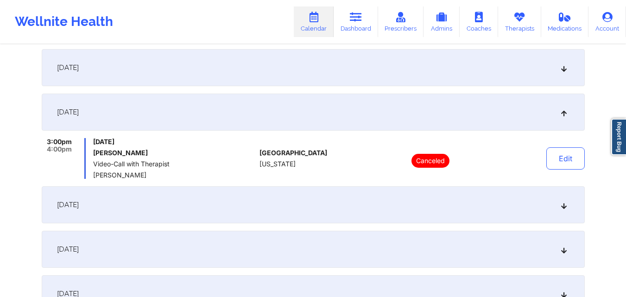
click at [446, 206] on div "[DATE]" at bounding box center [313, 204] width 543 height 37
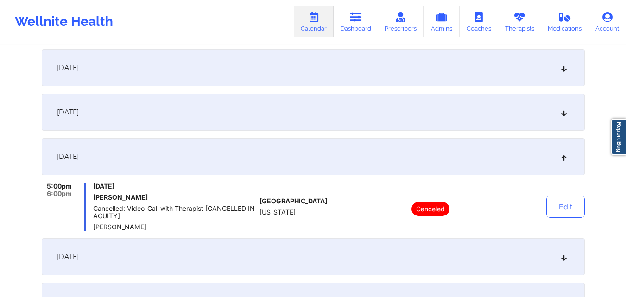
click at [438, 252] on div "[DATE]" at bounding box center [313, 256] width 543 height 37
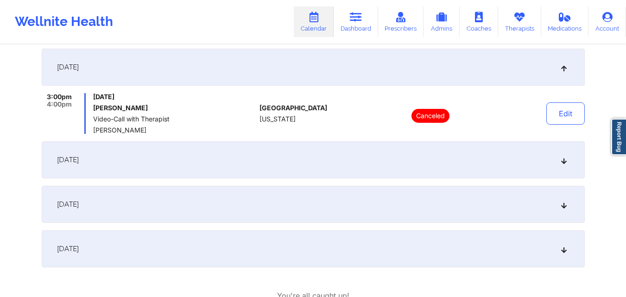
scroll to position [2456, 0]
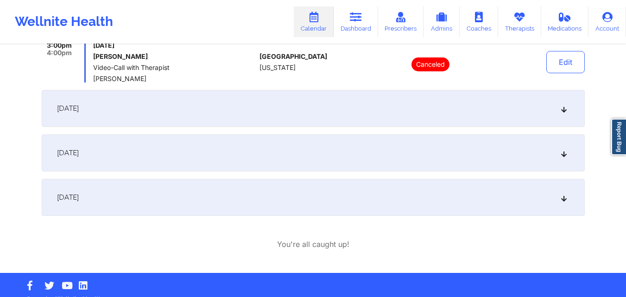
click at [434, 102] on div "[DATE]" at bounding box center [313, 108] width 543 height 37
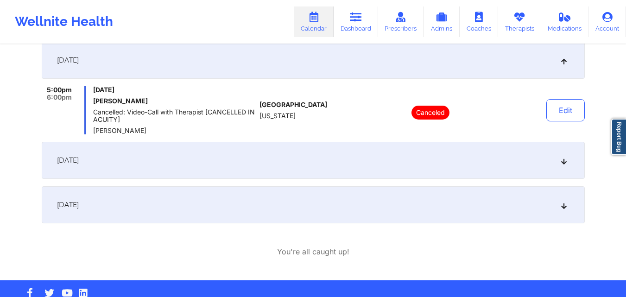
click at [437, 155] on div "[DATE]" at bounding box center [313, 160] width 543 height 37
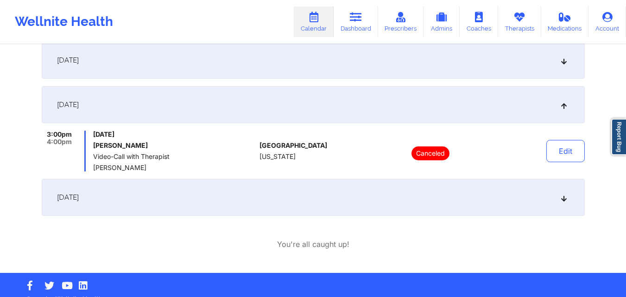
click at [439, 197] on div "[DATE]" at bounding box center [313, 197] width 543 height 37
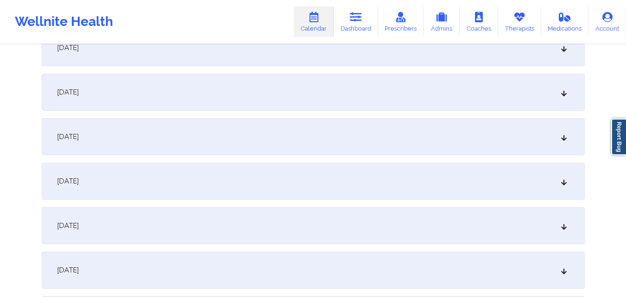
scroll to position [1390, 0]
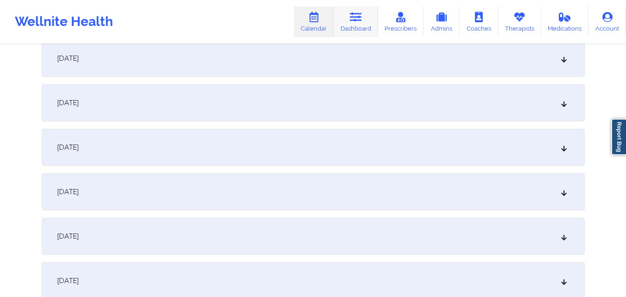
click at [363, 34] on link "Dashboard" at bounding box center [356, 21] width 44 height 31
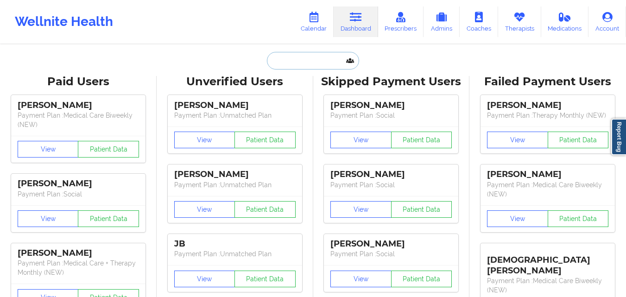
click at [314, 58] on input "text" at bounding box center [313, 61] width 92 height 18
paste input "[PERSON_NAME]"
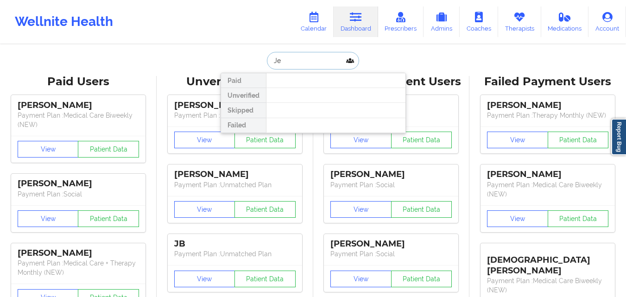
type input "J"
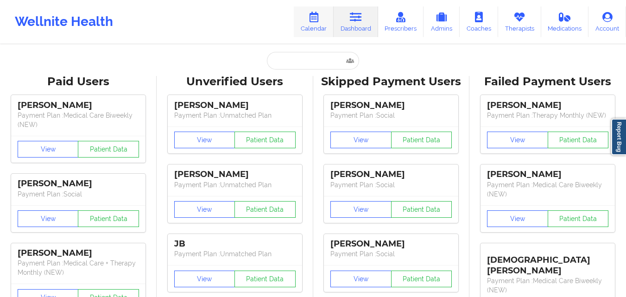
click at [318, 20] on icon at bounding box center [314, 17] width 12 height 10
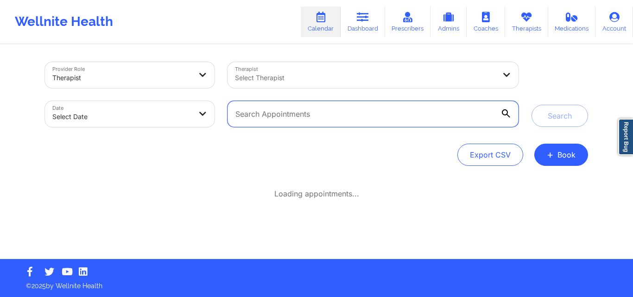
click at [328, 120] on input "text" at bounding box center [373, 114] width 291 height 26
paste input "[EMAIL_ADDRESS][DOMAIN_NAME]"
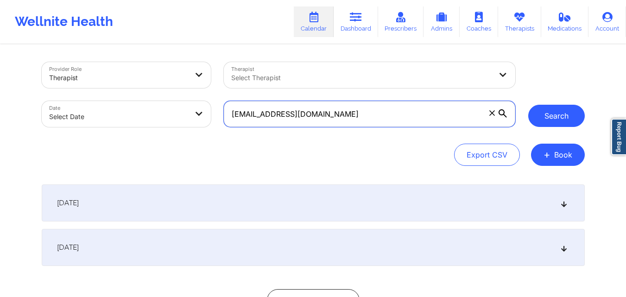
type input "[EMAIL_ADDRESS][DOMAIN_NAME]"
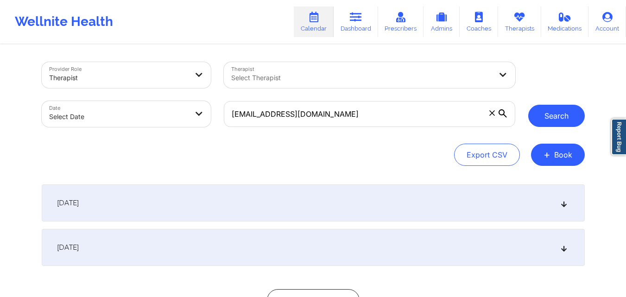
click at [554, 116] on button "Search" at bounding box center [556, 116] width 57 height 22
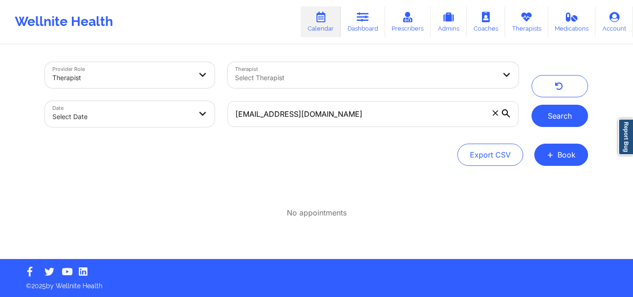
click at [561, 121] on button "Search" at bounding box center [560, 116] width 57 height 22
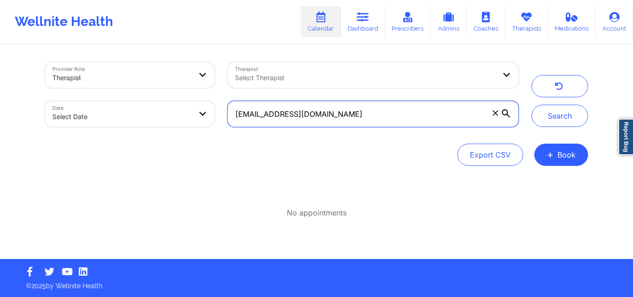
click at [443, 121] on input "[EMAIL_ADDRESS][DOMAIN_NAME]" at bounding box center [373, 114] width 291 height 26
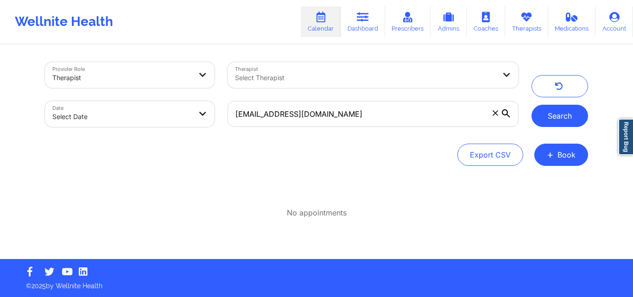
click at [546, 124] on button "Search" at bounding box center [560, 116] width 57 height 22
click at [378, 33] on link "Dashboard" at bounding box center [363, 21] width 44 height 31
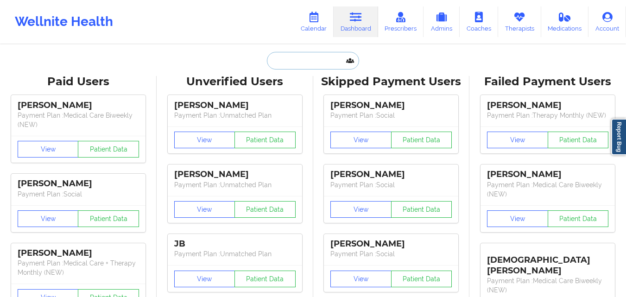
click at [301, 63] on input "text" at bounding box center [313, 61] width 92 height 18
paste input "[PERSON_NAME]"
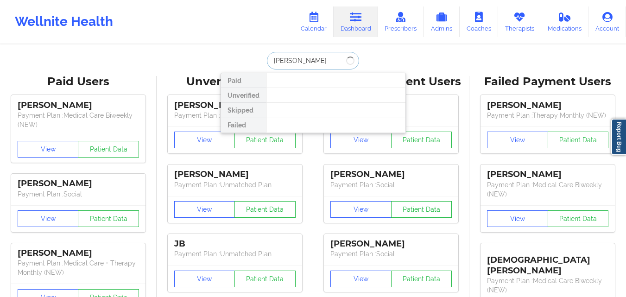
type input "[PERSON_NAME]"
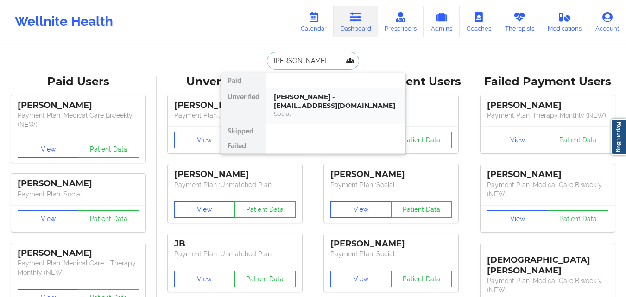
click at [337, 104] on div "[PERSON_NAME] - [EMAIL_ADDRESS][DOMAIN_NAME]" at bounding box center [336, 101] width 124 height 17
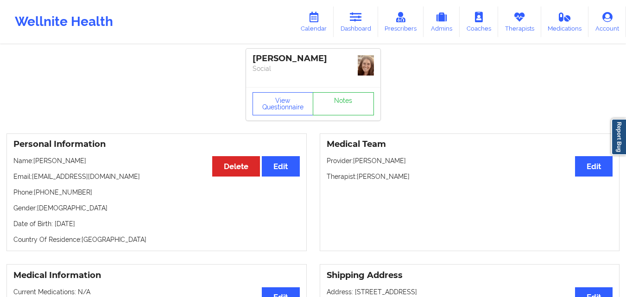
click at [358, 177] on p "Therapist: [PERSON_NAME]" at bounding box center [470, 176] width 286 height 9
drag, startPoint x: 358, startPoint y: 177, endPoint x: 519, endPoint y: 177, distance: 160.3
click at [398, 177] on p "Therapist: [PERSON_NAME]" at bounding box center [470, 176] width 286 height 9
click at [482, 177] on p "Therapist: [PERSON_NAME]" at bounding box center [470, 176] width 286 height 9
drag, startPoint x: 357, startPoint y: 177, endPoint x: 413, endPoint y: 181, distance: 55.8
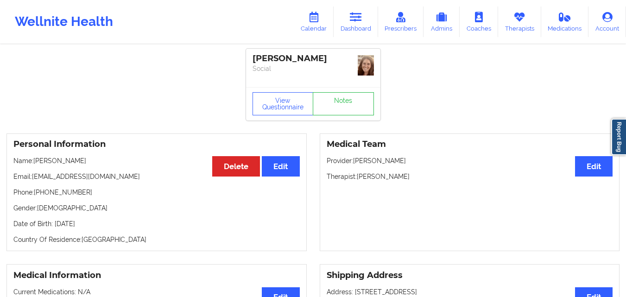
click at [413, 181] on p "Therapist: [PERSON_NAME]" at bounding box center [470, 176] width 286 height 9
copy p "[PERSON_NAME]"
click at [368, 70] on img at bounding box center [366, 65] width 16 height 20
